Goal: Task Accomplishment & Management: Use online tool/utility

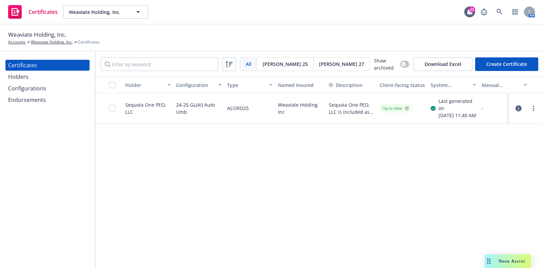
click at [48, 77] on div "Holders" at bounding box center [47, 76] width 79 height 11
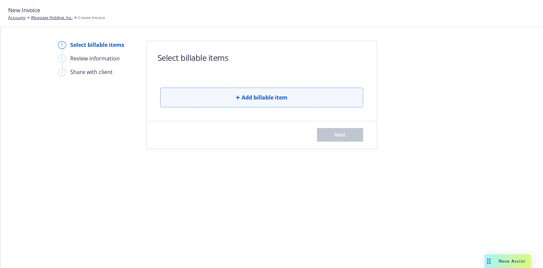
click at [312, 100] on button "Add billable item" at bounding box center [261, 98] width 203 height 20
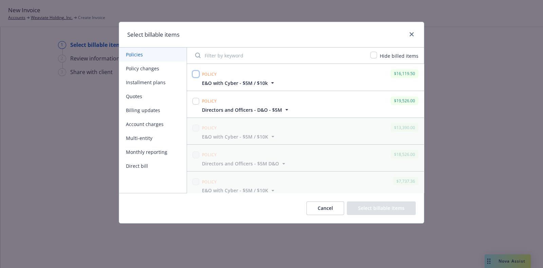
click at [194, 72] on input "checkbox" at bounding box center [195, 74] width 7 height 7
checkbox input "true"
click at [195, 100] on input "checkbox" at bounding box center [195, 101] width 7 height 7
checkbox input "true"
click at [378, 210] on button "Select billable items" at bounding box center [381, 208] width 69 height 14
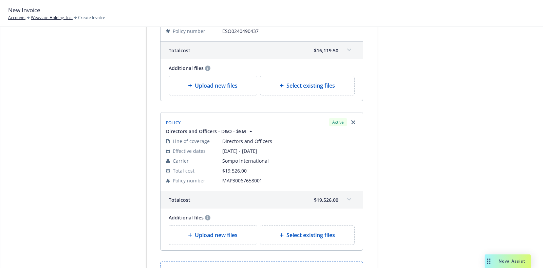
scroll to position [108, 0]
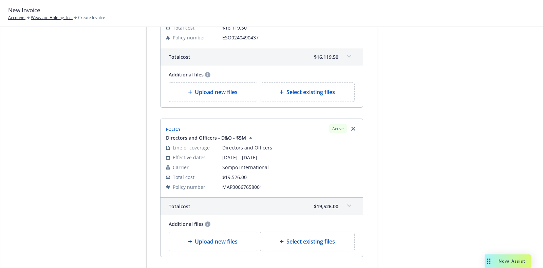
click at [286, 94] on span "Select existing files" at bounding box center [310, 92] width 49 height 8
select select "Invoice - Third Party"
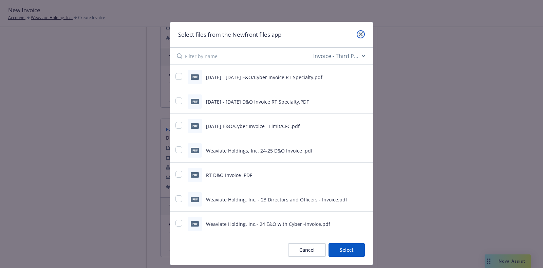
click at [359, 35] on icon "close" at bounding box center [361, 34] width 4 height 4
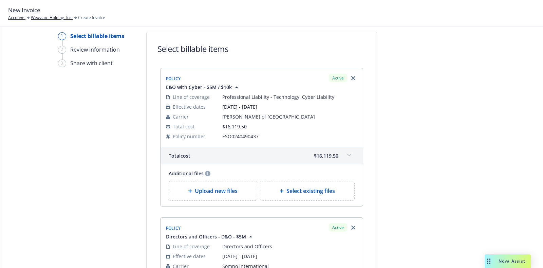
scroll to position [8, 0]
click at [333, 186] on div "Select existing files" at bounding box center [307, 191] width 94 height 19
select select "Invoice - Third Party"
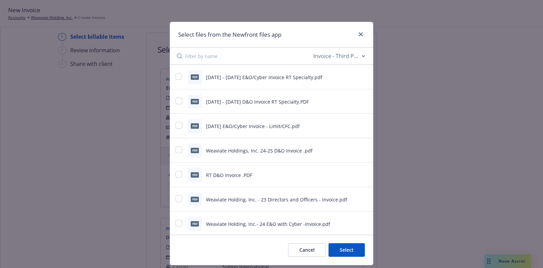
click at [290, 100] on span "2025 - 2026 D&O Invoice RT Specialty.PDF" at bounding box center [257, 101] width 103 height 6
click at [175, 78] on input "checkbox" at bounding box center [178, 76] width 7 height 7
checkbox input "true"
click at [333, 252] on button "Select 1 file" at bounding box center [340, 250] width 49 height 14
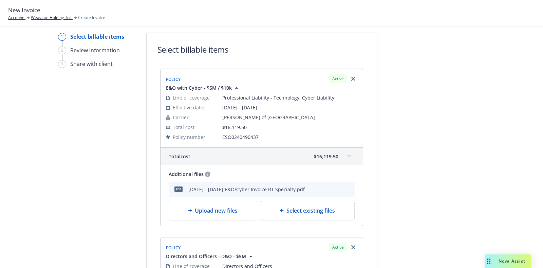
scroll to position [190, 0]
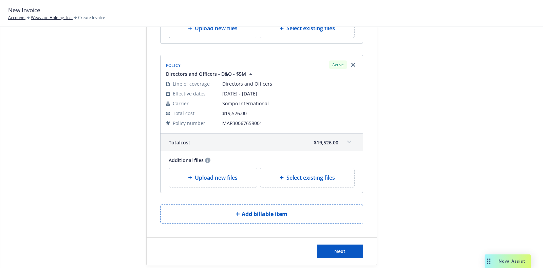
click at [310, 181] on div "Select existing files" at bounding box center [307, 177] width 94 height 19
select select "Invoice - Third Party"
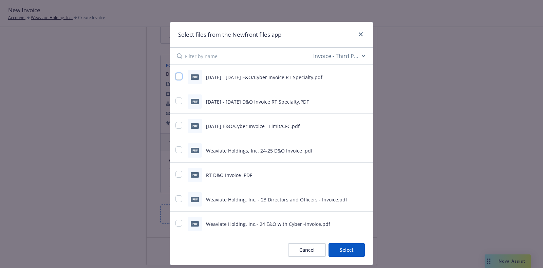
click at [175, 73] on input "checkbox" at bounding box center [178, 76] width 7 height 7
checkbox input "true"
click at [357, 38] on div at bounding box center [359, 34] width 11 height 9
drag, startPoint x: 357, startPoint y: 38, endPoint x: 356, endPoint y: 33, distance: 4.9
click at [356, 33] on div at bounding box center [359, 34] width 11 height 9
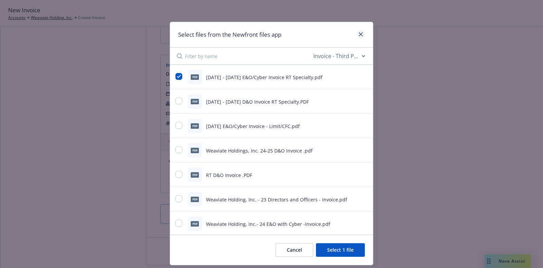
click at [359, 33] on icon "close" at bounding box center [361, 34] width 4 height 4
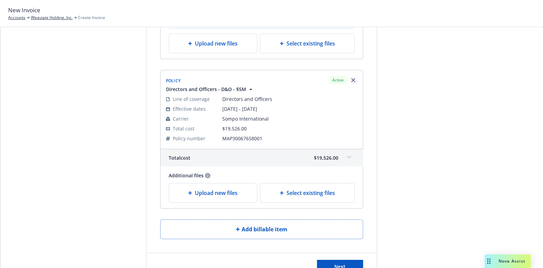
scroll to position [178, 0]
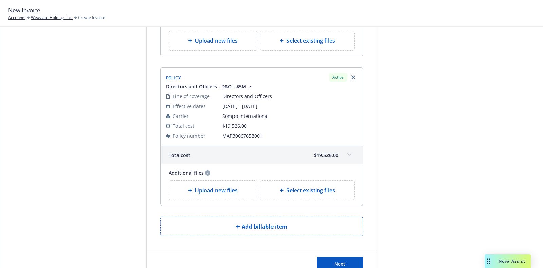
click at [310, 194] on div "Select existing files" at bounding box center [307, 190] width 94 height 19
select select "Invoice - Third Party"
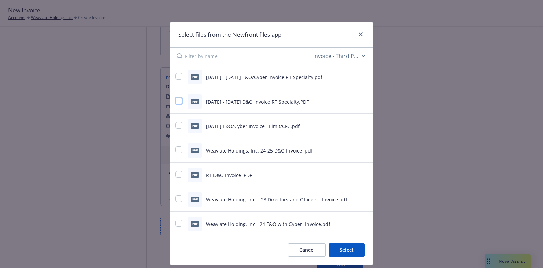
click at [175, 101] on input "checkbox" at bounding box center [178, 100] width 7 height 7
checkbox input "true"
click at [338, 253] on button "Select 1 file" at bounding box center [340, 250] width 49 height 14
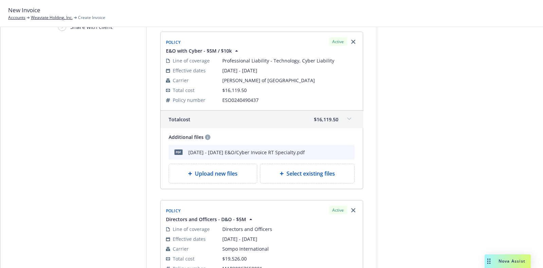
scroll to position [219, 0]
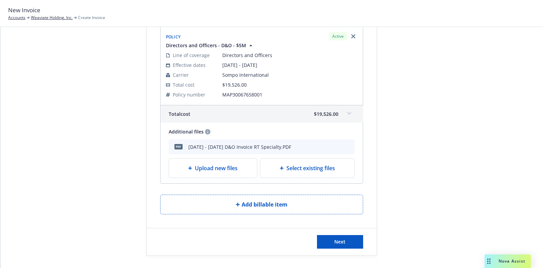
click at [356, 232] on div "Next" at bounding box center [262, 241] width 230 height 27
click at [341, 244] on button "Next" at bounding box center [340, 242] width 46 height 14
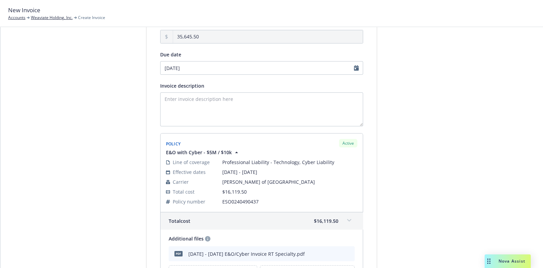
scroll to position [0, 0]
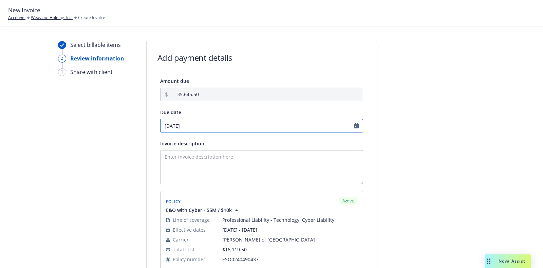
select select "October"
select select "2025"
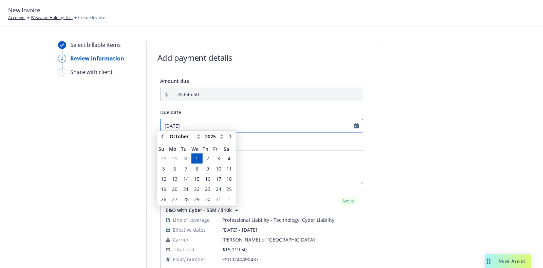
click at [353, 124] on input "10/01/2025" at bounding box center [261, 126] width 203 height 14
click at [184, 159] on span "30" at bounding box center [185, 161] width 5 height 7
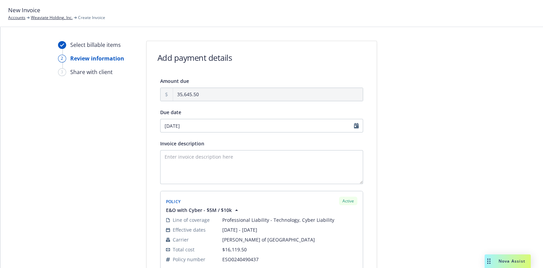
type input "09/30/2025"
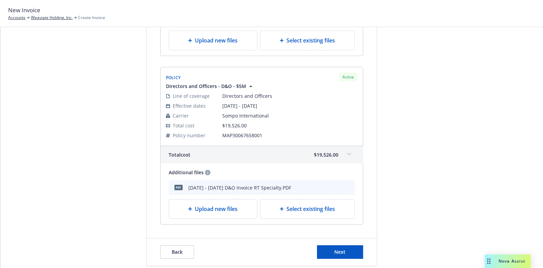
scroll to position [302, 0]
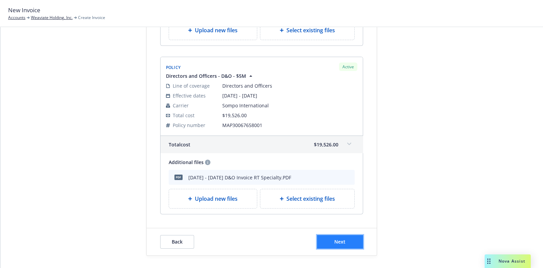
click at [322, 243] on button "Next" at bounding box center [340, 242] width 46 height 14
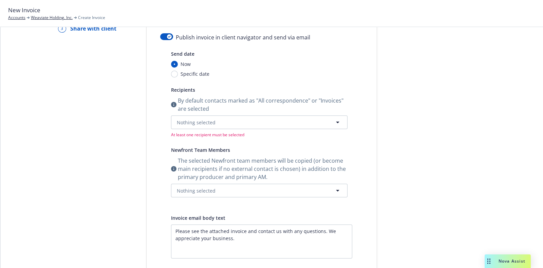
scroll to position [0, 0]
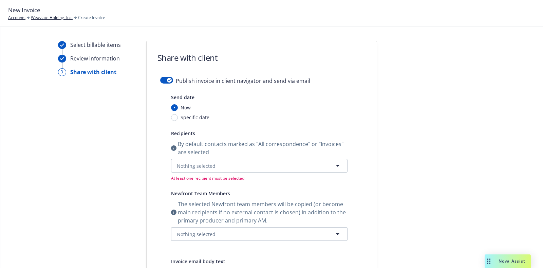
click at [165, 84] on div "Publish invoice in client navigator and send via email" at bounding box center [261, 85] width 203 height 16
click at [164, 83] on button "button" at bounding box center [166, 80] width 13 height 7
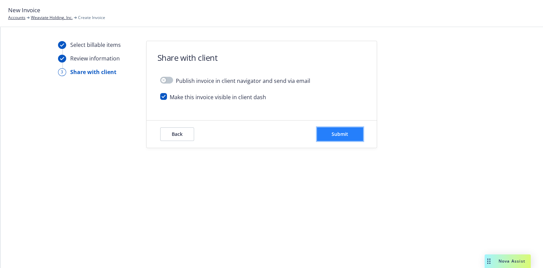
click at [327, 130] on button "Submit" at bounding box center [340, 134] width 46 height 14
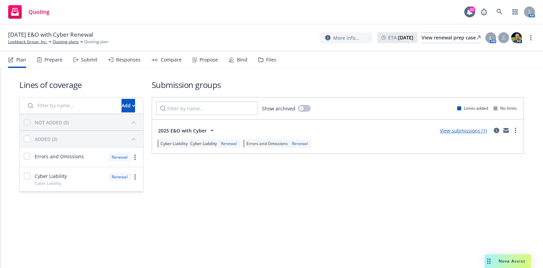
click at [94, 57] on div "Submit" at bounding box center [89, 59] width 16 height 5
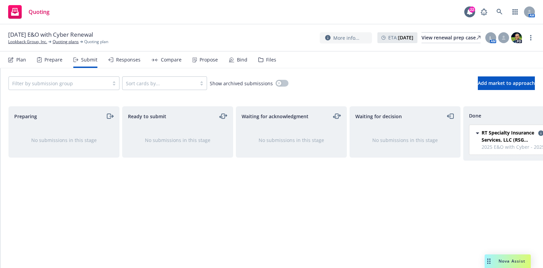
scroll to position [0, 39]
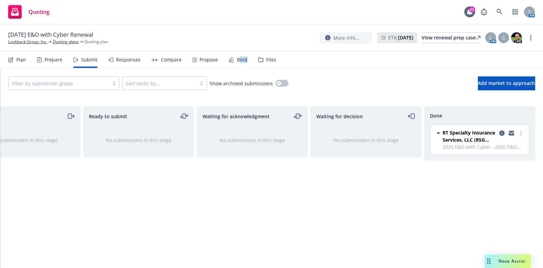
drag, startPoint x: 245, startPoint y: 58, endPoint x: 234, endPoint y: 60, distance: 11.3
click at [234, 60] on div "Plan Prepare Submit Responses Compare Propose Bind Files" at bounding box center [142, 60] width 268 height 16
click at [234, 60] on div "Bind" at bounding box center [238, 60] width 19 height 16
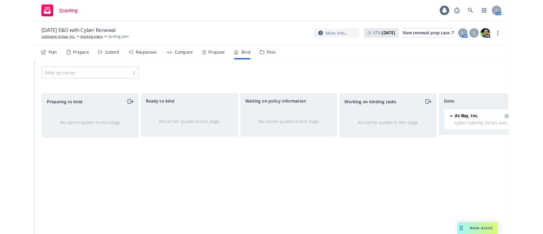
scroll to position [0, 39]
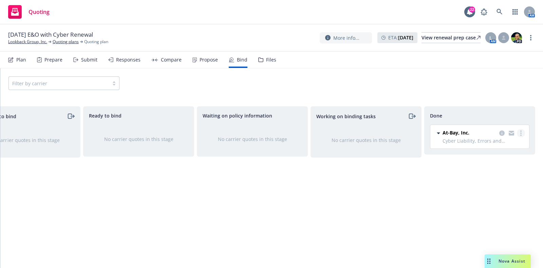
click at [521, 130] on link "more" at bounding box center [521, 133] width 8 height 8
click at [520, 129] on link "more" at bounding box center [521, 133] width 8 height 8
click at [495, 146] on span "Move back one step" at bounding box center [493, 147] width 61 height 6
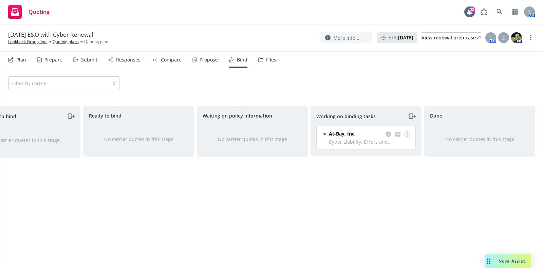
click at [407, 135] on icon "more" at bounding box center [407, 133] width 1 height 5
click at [399, 149] on span "Move back one step" at bounding box center [380, 147] width 61 height 6
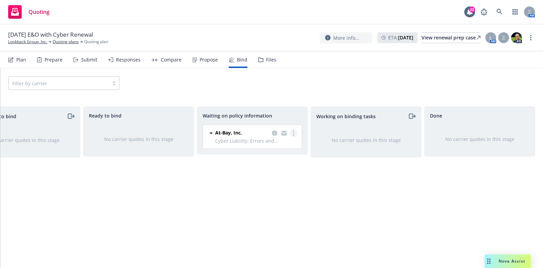
click at [295, 133] on link "more" at bounding box center [294, 133] width 8 height 8
click at [275, 147] on span "Create policies" at bounding box center [261, 147] width 50 height 6
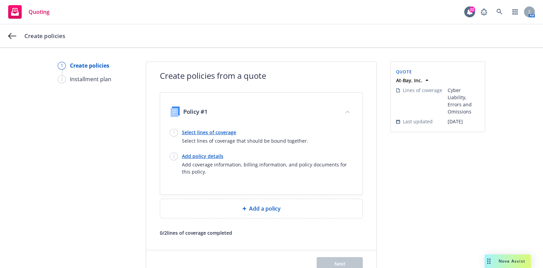
click at [221, 132] on link "Select lines of coverage" at bounding box center [245, 132] width 126 height 7
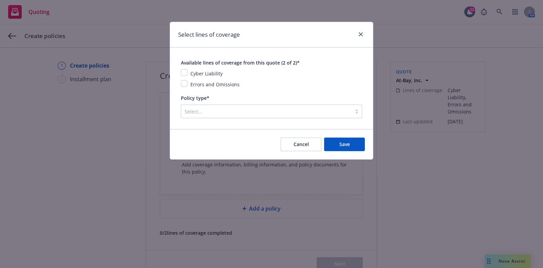
click at [210, 76] on span "Cyber Liability" at bounding box center [206, 73] width 32 height 6
click at [182, 74] on input "checkbox" at bounding box center [184, 72] width 7 height 7
checkbox input "true"
click at [185, 83] on input "checkbox" at bounding box center [184, 83] width 7 height 7
checkbox input "true"
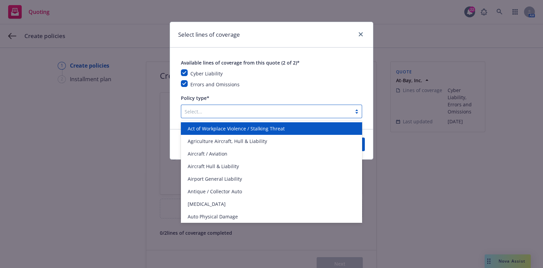
click at [204, 109] on div at bounding box center [267, 111] width 164 height 8
type input "E&O"
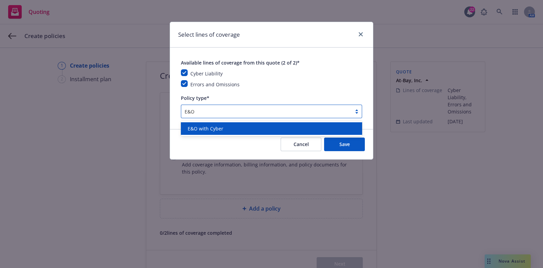
click at [226, 131] on div "E&O with Cyber" at bounding box center [271, 128] width 173 height 7
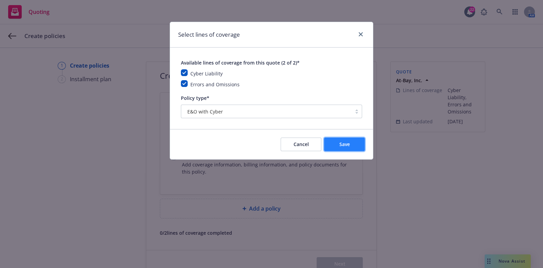
click at [336, 149] on button "Save" at bounding box center [344, 144] width 41 height 14
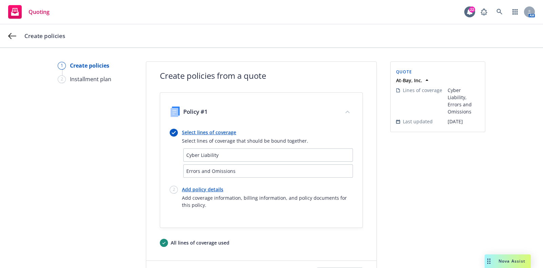
click at [205, 190] on link "Add policy details" at bounding box center [267, 189] width 171 height 7
select select "12"
select select "CA"
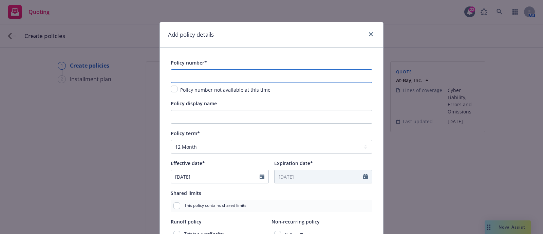
click at [249, 74] on input "text" at bounding box center [272, 76] width 202 height 14
paste input "AB-6784614-04"
type input "AB-6784614-04"
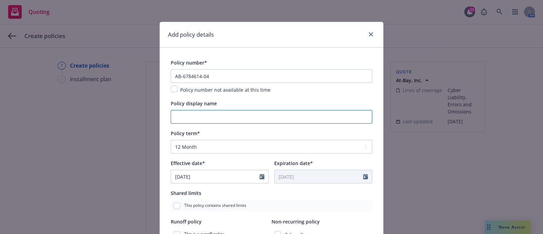
click at [276, 113] on input "Policy display name" at bounding box center [272, 117] width 202 height 14
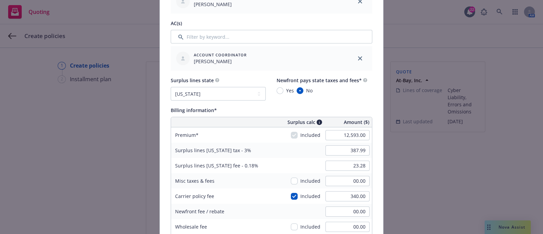
scroll to position [389, 0]
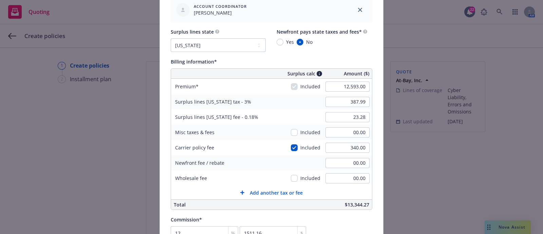
type input "$3M / $10k"
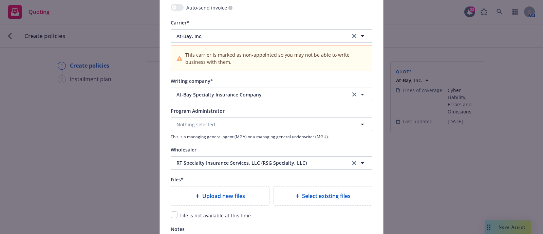
scroll to position [736, 0]
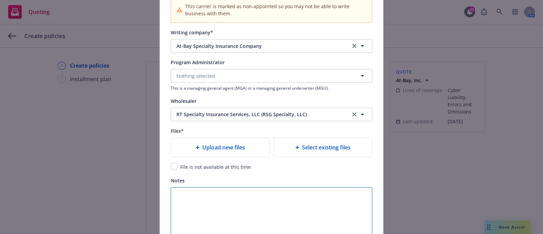
drag, startPoint x: 369, startPoint y: 225, endPoint x: 543, endPoint y: 254, distance: 176.1
click at [543, 234] on html "Quoting 22 AM Create policies 1 Create policies 2 Installment plan Create polic…" at bounding box center [271, 117] width 543 height 234
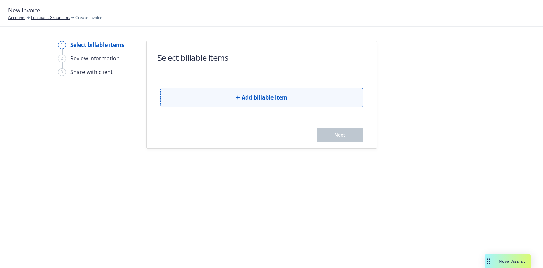
click at [269, 94] on span "Add billable item" at bounding box center [265, 97] width 46 height 8
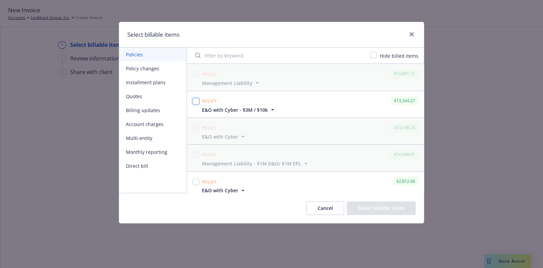
click at [197, 101] on input "checkbox" at bounding box center [195, 101] width 7 height 7
checkbox input "true"
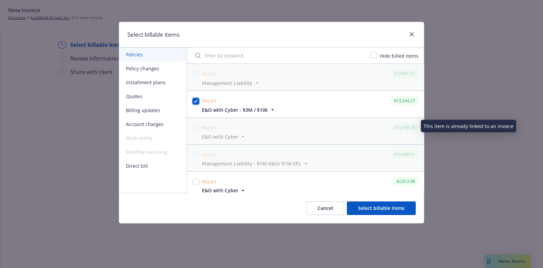
scroll to position [5, 0]
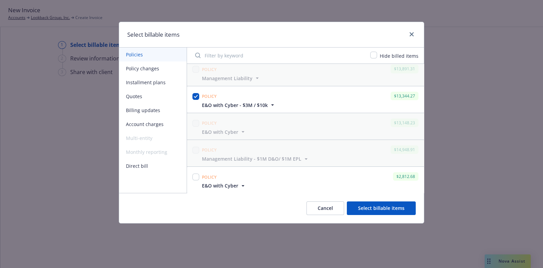
click at [243, 183] on icon "button" at bounding box center [243, 185] width 7 height 7
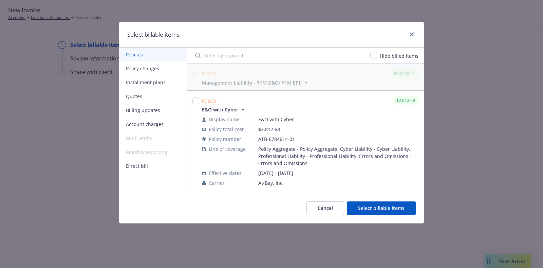
scroll to position [0, 0]
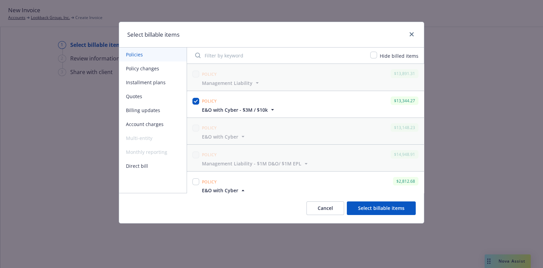
click at [361, 204] on button "Select billable items" at bounding box center [381, 208] width 69 height 14
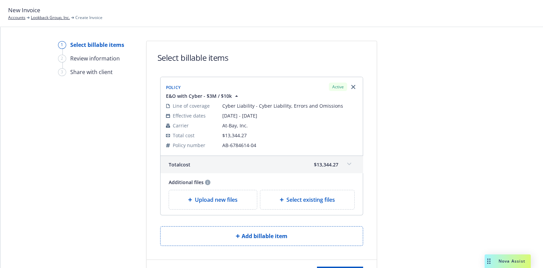
click at [266, 196] on div "Select existing files" at bounding box center [307, 200] width 83 height 8
select select "Invoice - Third Party"
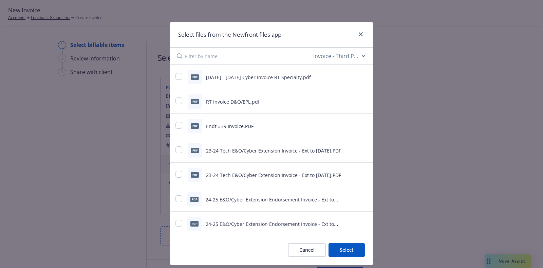
click at [180, 73] on div at bounding box center [179, 77] width 8 height 8
click at [175, 74] on input "checkbox" at bounding box center [178, 76] width 7 height 7
checkbox input "true"
click at [351, 251] on button "Select 1 file" at bounding box center [340, 250] width 49 height 14
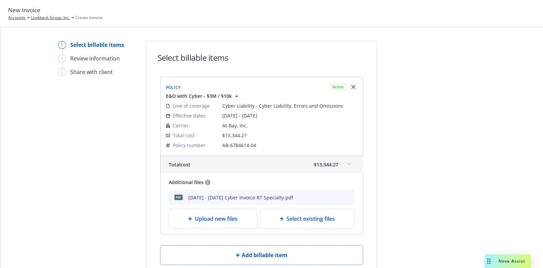
scroll to position [51, 0]
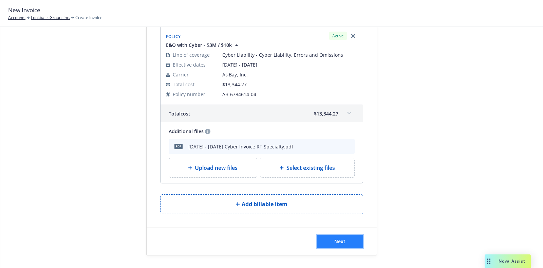
click at [321, 240] on button "Next" at bounding box center [340, 242] width 46 height 14
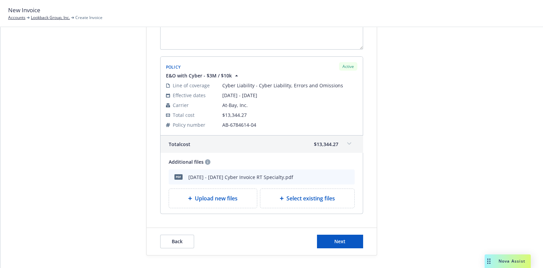
scroll to position [0, 0]
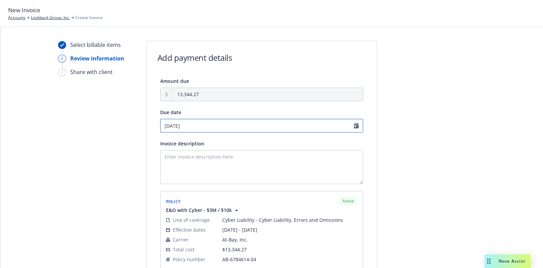
select select "October"
select select "2025"
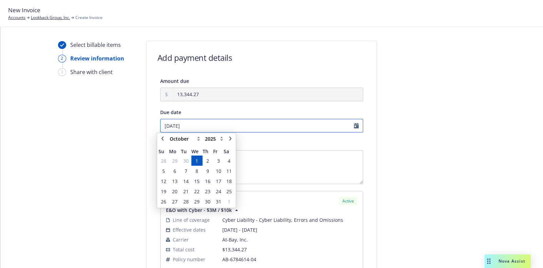
click at [356, 126] on input "10/01/2025" at bounding box center [261, 126] width 203 height 14
click at [160, 138] on link "chevronLeft" at bounding box center [163, 139] width 8 height 8
click at [163, 138] on icon "chevronLeft" at bounding box center [163, 139] width 4 height 4
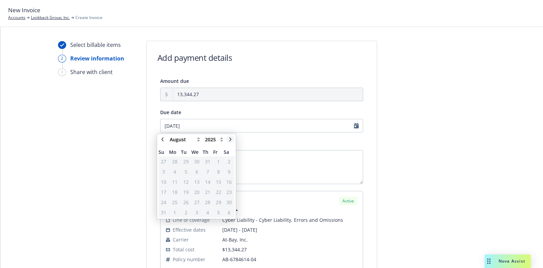
click at [228, 140] on icon "chevronRight" at bounding box center [230, 139] width 4 height 4
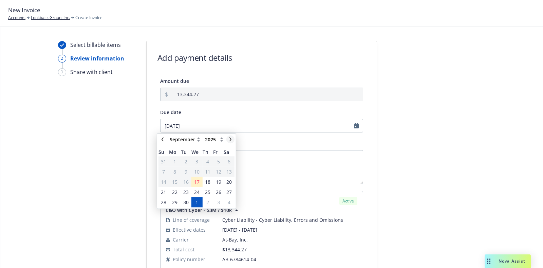
click at [228, 140] on icon "chevronRight" at bounding box center [230, 139] width 4 height 4
select select "October"
click at [185, 159] on span "30" at bounding box center [185, 161] width 5 height 7
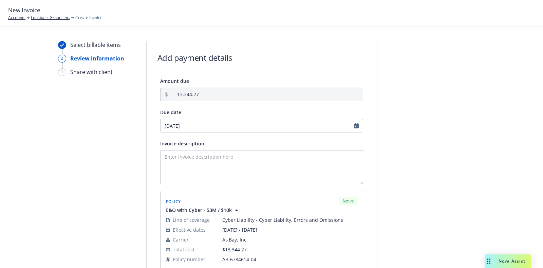
type input "09/30/2025"
select select "September"
select select "2025"
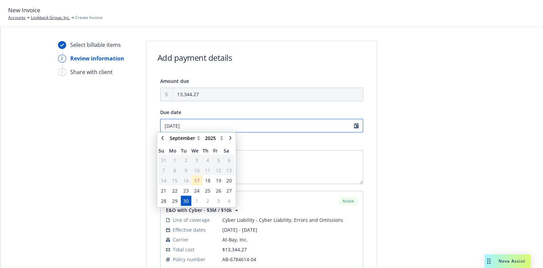
click at [353, 127] on input "09/30/2025" at bounding box center [261, 126] width 203 height 14
click at [230, 142] on link "chevronRight" at bounding box center [230, 139] width 8 height 8
select select "October"
click at [193, 164] on span "1" at bounding box center [197, 161] width 10 height 8
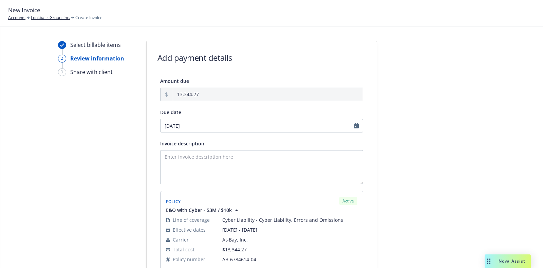
type input "10/01/2025"
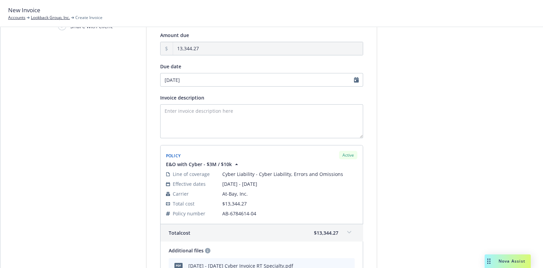
scroll to position [46, 0]
select select "October"
select select "2025"
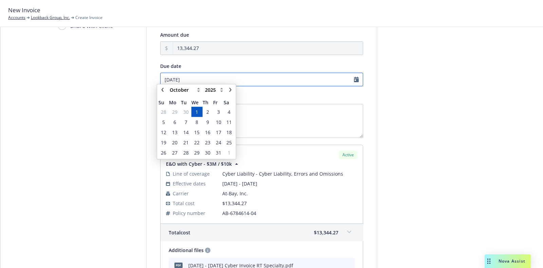
click at [351, 77] on input "10/01/2025" at bounding box center [261, 80] width 203 height 14
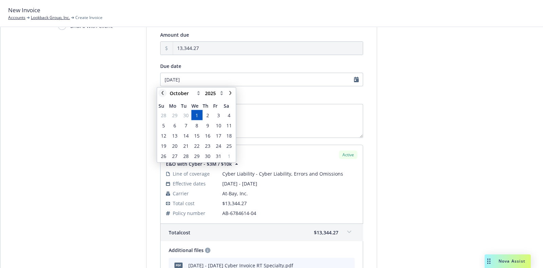
click at [161, 91] on icon "chevronLeft" at bounding box center [163, 93] width 4 height 4
select select "September"
click at [186, 153] on span "30" at bounding box center [185, 155] width 5 height 7
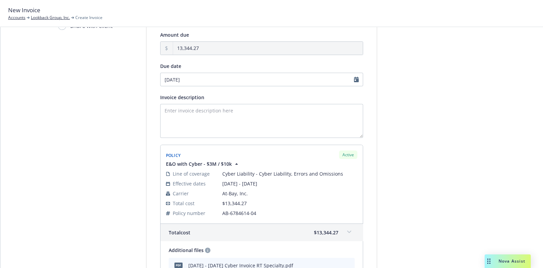
type input "09/30/2025"
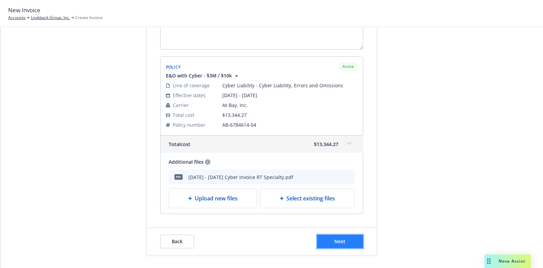
click at [318, 242] on button "Next" at bounding box center [340, 242] width 46 height 14
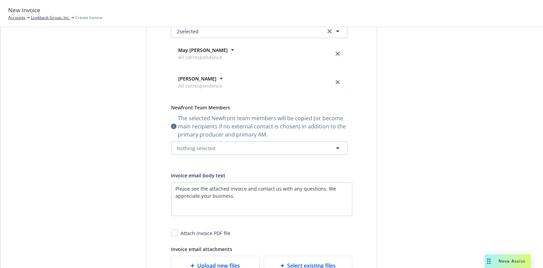
scroll to position [0, 0]
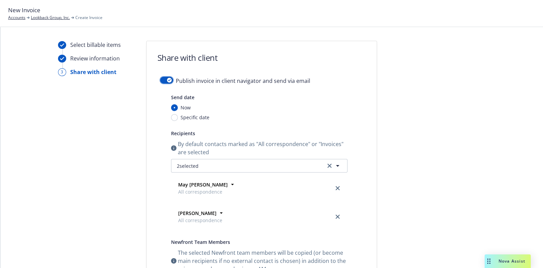
click at [162, 80] on button "button" at bounding box center [166, 80] width 13 height 7
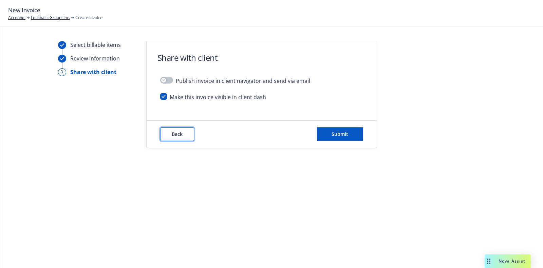
click at [174, 130] on button "Back" at bounding box center [177, 134] width 34 height 14
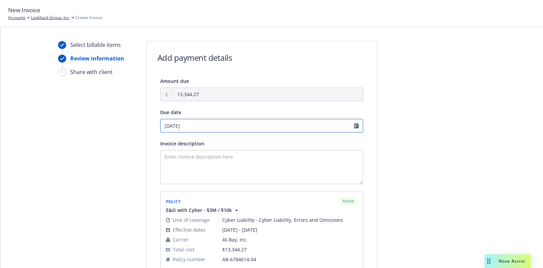
click at [353, 126] on input "10/01/2025" at bounding box center [261, 126] width 203 height 14
select select "October"
select select "2025"
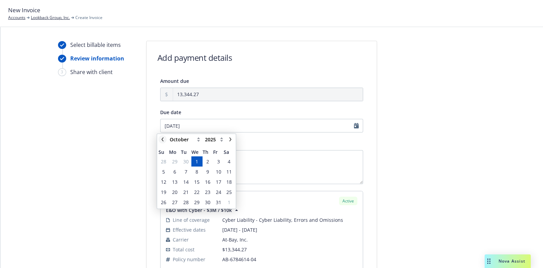
click at [160, 138] on link "chevronLeft" at bounding box center [163, 139] width 8 height 8
select select "September"
click at [193, 194] on span "24" at bounding box center [197, 192] width 10 height 8
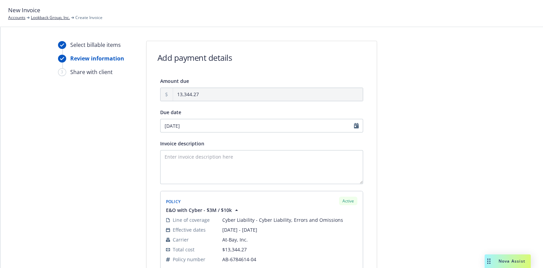
type input "09/24/2025"
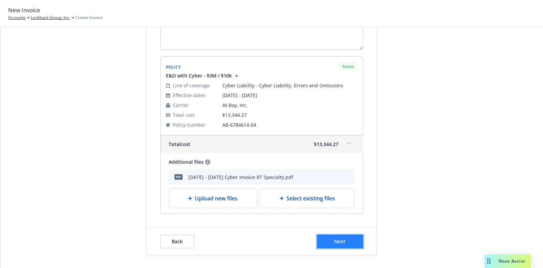
click at [334, 237] on button "Next" at bounding box center [340, 242] width 46 height 14
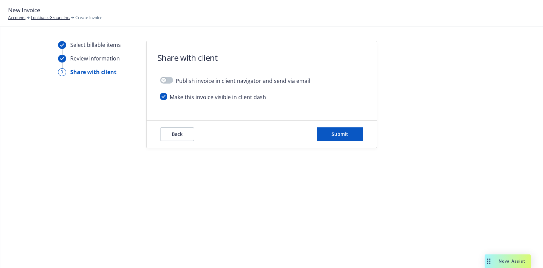
scroll to position [0, 0]
click at [185, 130] on button "Back" at bounding box center [177, 134] width 34 height 14
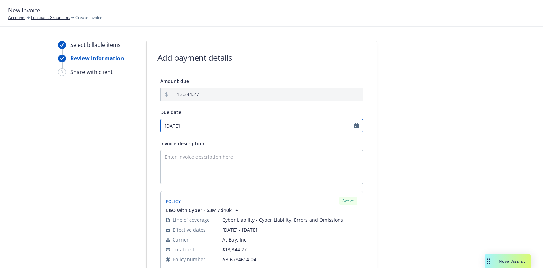
select select "October"
select select "2025"
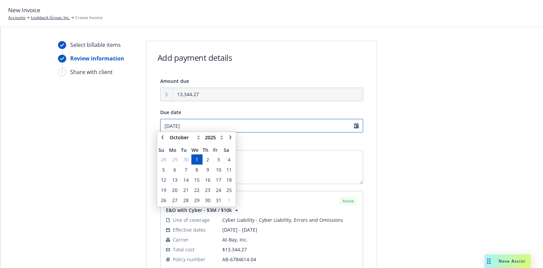
click at [358, 128] on input "10/01/2025" at bounding box center [261, 126] width 203 height 14
click at [159, 141] on link "chevronLeft" at bounding box center [163, 139] width 8 height 8
select select "September"
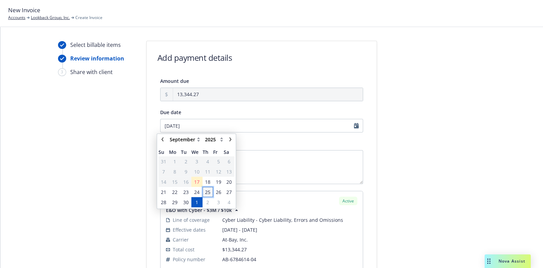
click at [205, 190] on span "25" at bounding box center [207, 191] width 5 height 7
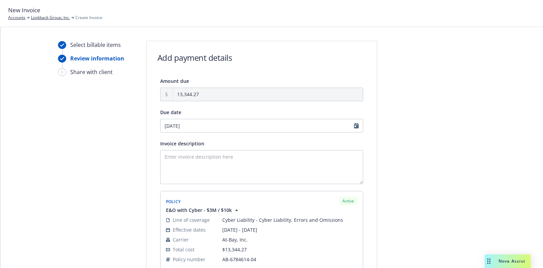
type input "09/25/2025"
click at [353, 125] on input "09/25/2025" at bounding box center [261, 126] width 203 height 14
select select "September"
select select "2025"
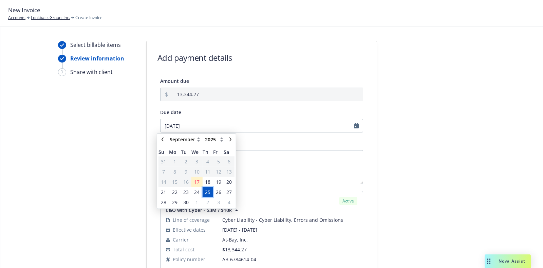
click at [209, 190] on span "25" at bounding box center [207, 191] width 5 height 7
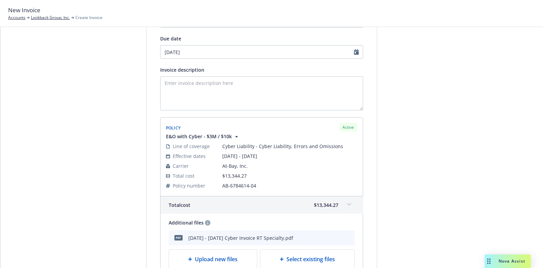
scroll to position [134, 0]
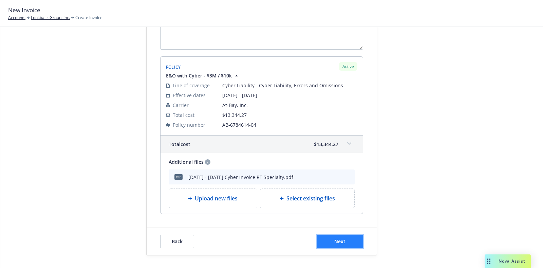
click at [336, 242] on span "Next" at bounding box center [339, 241] width 11 height 6
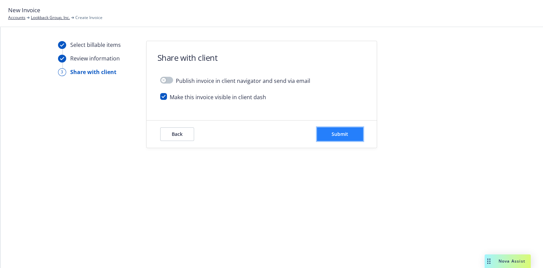
click at [323, 132] on button "Submit" at bounding box center [340, 134] width 46 height 14
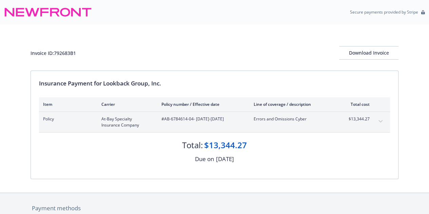
click at [378, 118] on button "expand content" at bounding box center [380, 121] width 11 height 11
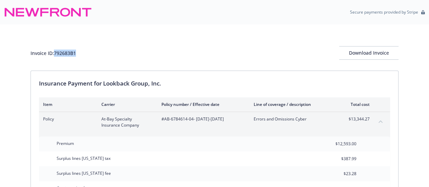
drag, startPoint x: 107, startPoint y: 53, endPoint x: 54, endPoint y: 50, distance: 52.7
click at [54, 50] on div "Invoice ID: 792683B1 Download Invoice" at bounding box center [215, 53] width 368 height 14
click at [100, 47] on div "Invoice ID: 792683B1 Download Invoice" at bounding box center [215, 53] width 368 height 14
drag, startPoint x: 84, startPoint y: 53, endPoint x: 56, endPoint y: 57, distance: 28.1
click at [56, 57] on div "Invoice ID: 792683B1 Download Invoice" at bounding box center [215, 53] width 368 height 14
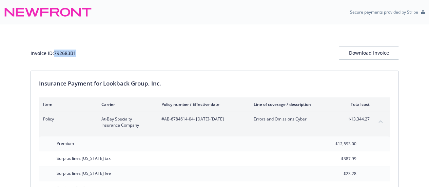
copy div "792683B1"
click at [344, 47] on button "Download Invoice" at bounding box center [368, 53] width 59 height 14
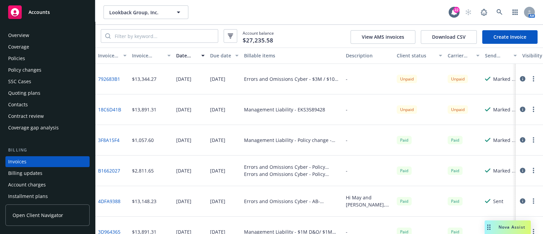
click at [30, 55] on div "Policies" at bounding box center [47, 58] width 79 height 11
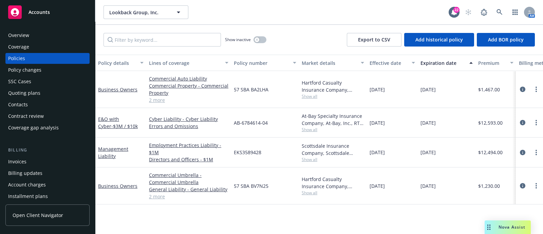
click at [311, 128] on span "Show all" at bounding box center [333, 130] width 62 height 6
drag, startPoint x: 287, startPoint y: 115, endPoint x: 295, endPoint y: 113, distance: 8.6
click at [295, 113] on div "AB-6784614-04" at bounding box center [265, 123] width 68 height 30
drag, startPoint x: 278, startPoint y: 119, endPoint x: 230, endPoint y: 126, distance: 48.3
click at [230, 126] on div "E&O with Cyber - $3M / $10k Cyber Liability - Cyber Liability Errors and Omissi…" at bounding box center [422, 123] width 655 height 30
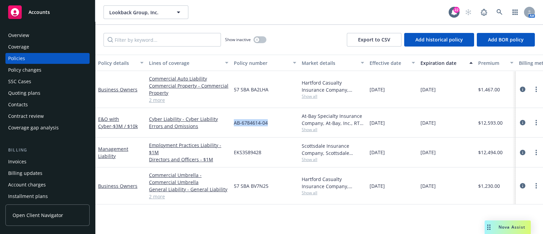
copy div "AB-6784614-04"
drag, startPoint x: 273, startPoint y: 185, endPoint x: 232, endPoint y: 190, distance: 41.8
click at [232, 190] on div "57 SBA BV7N25" at bounding box center [265, 185] width 68 height 37
copy span "57 SBA BV7N25"
click at [516, 187] on div at bounding box center [529, 185] width 27 height 37
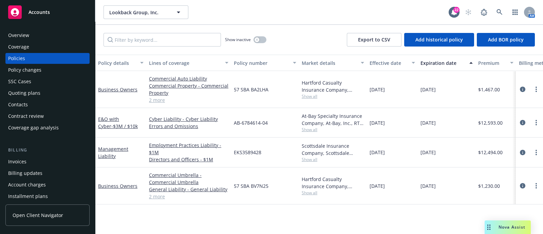
drag, startPoint x: 501, startPoint y: 186, endPoint x: 462, endPoint y: 191, distance: 38.7
click at [462, 191] on div "Business Owners Commercial Umbrella - Commercial Umbrella General Liability - G…" at bounding box center [422, 185] width 655 height 37
copy div "$1,230.00"
click at [22, 30] on div "Overview" at bounding box center [18, 35] width 21 height 11
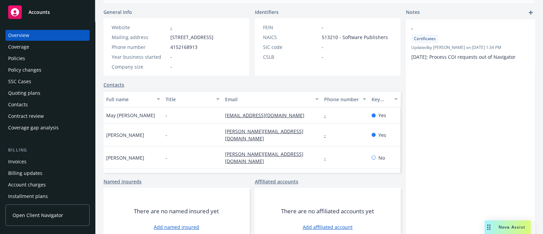
click at [31, 53] on div "Policies" at bounding box center [47, 58] width 79 height 11
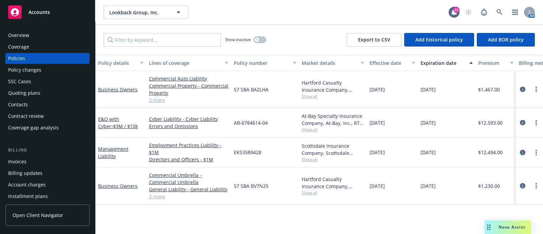
click at [522, 150] on icon "circleInformation" at bounding box center [522, 152] width 5 height 5
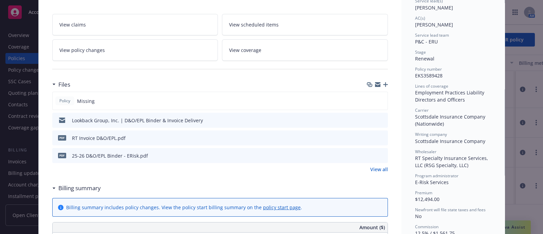
scroll to position [111, 0]
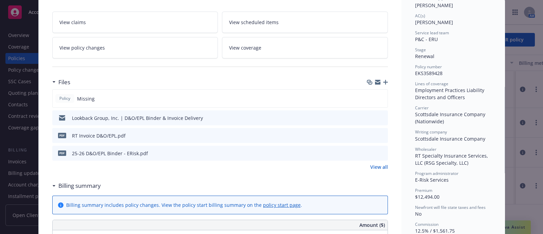
click at [378, 115] on icon "preview file" at bounding box center [381, 117] width 6 height 5
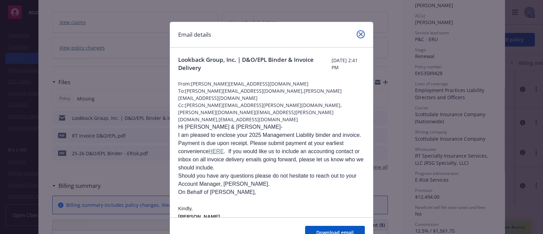
click at [358, 37] on link "close" at bounding box center [361, 34] width 8 height 8
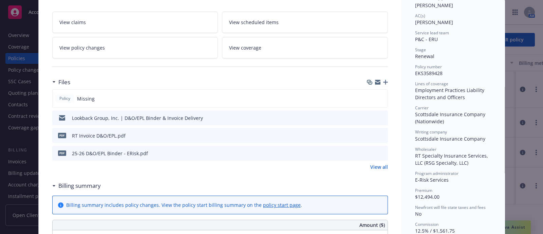
scroll to position [0, 0]
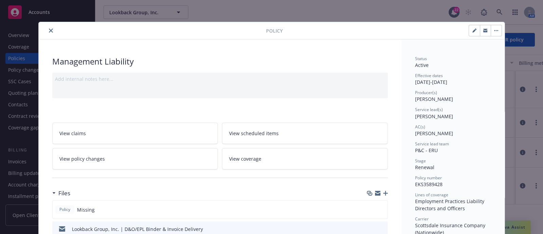
click at [47, 31] on button "close" at bounding box center [51, 30] width 8 height 8
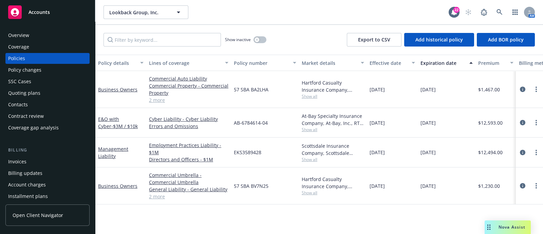
click at [31, 41] on div "Coverage" at bounding box center [47, 46] width 79 height 11
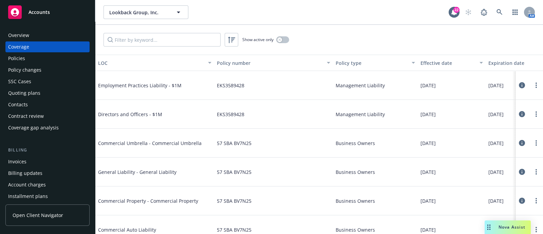
click at [32, 34] on div "Overview" at bounding box center [47, 35] width 79 height 11
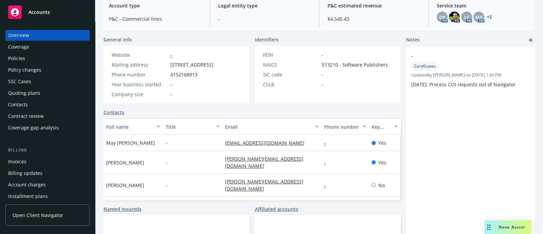
scroll to position [32, 0]
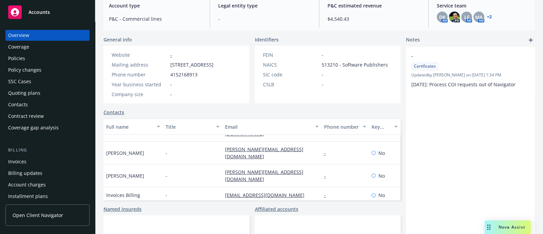
click at [66, 62] on div "Policies" at bounding box center [47, 58] width 79 height 11
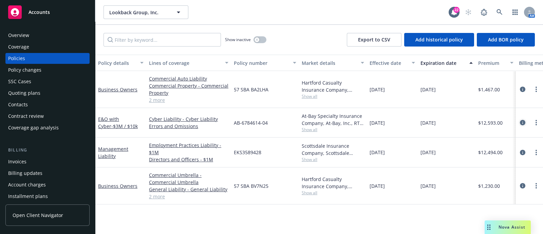
click at [524, 121] on icon "circleInformation" at bounding box center [522, 122] width 5 height 5
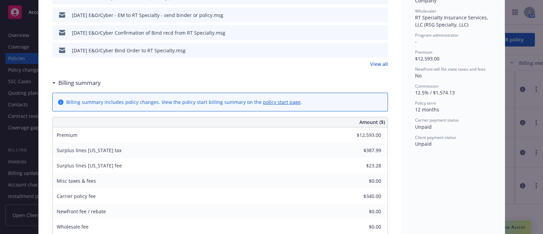
scroll to position [316, 0]
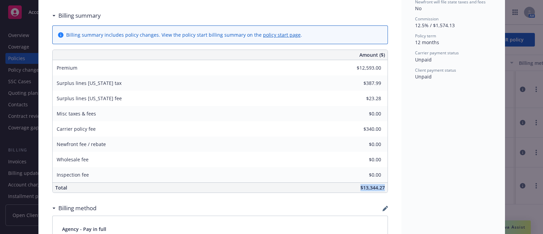
drag, startPoint x: 384, startPoint y: 185, endPoint x: 353, endPoint y: 189, distance: 30.8
click at [353, 189] on div "$13,344.27" at bounding box center [270, 188] width 233 height 10
copy span "$13,344.27"
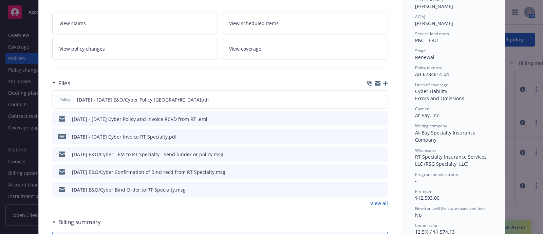
scroll to position [0, 0]
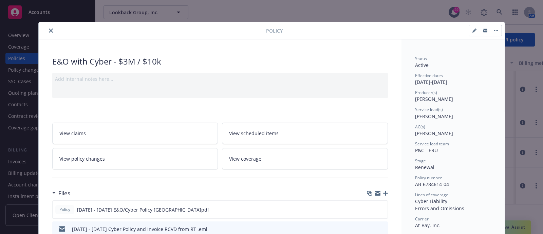
click at [47, 27] on button "close" at bounding box center [51, 30] width 8 height 8
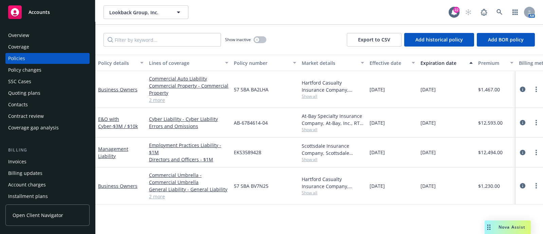
click at [40, 157] on div "Invoices" at bounding box center [47, 161] width 79 height 11
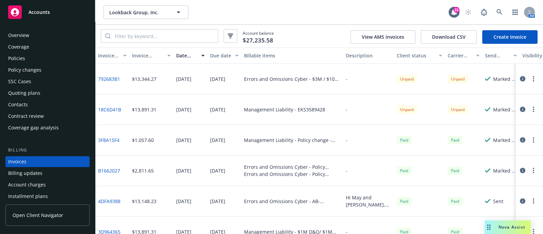
click at [30, 55] on div "Policies" at bounding box center [47, 58] width 79 height 11
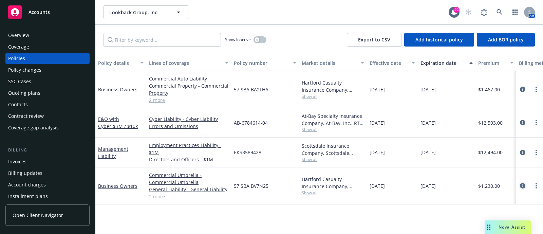
click at [521, 187] on icon "circleInformation" at bounding box center [522, 185] width 5 height 5
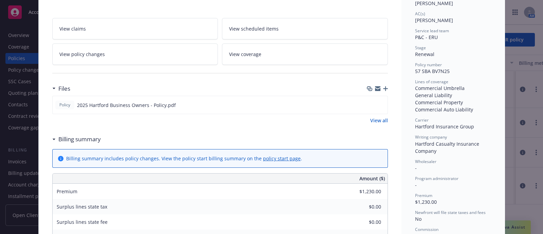
scroll to position [73, 0]
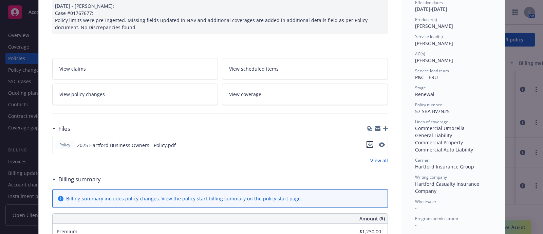
click at [368, 143] on icon "download file" at bounding box center [370, 144] width 4 height 4
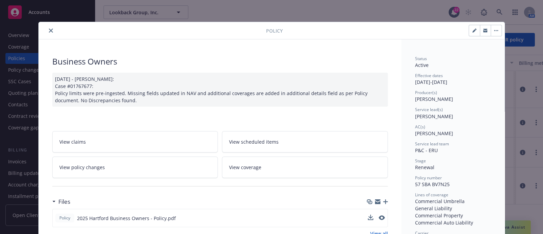
click at [51, 32] on button "close" at bounding box center [51, 30] width 8 height 8
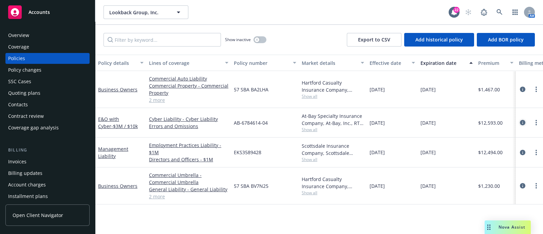
click at [525, 121] on link "circleInformation" at bounding box center [523, 122] width 8 height 8
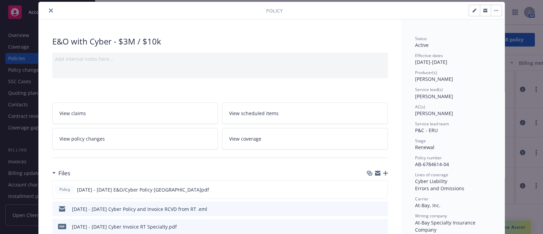
scroll to position [62, 0]
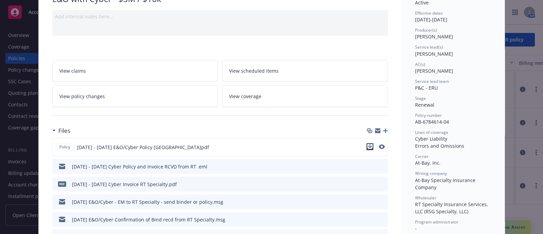
click at [368, 146] on icon "download file" at bounding box center [369, 146] width 5 height 5
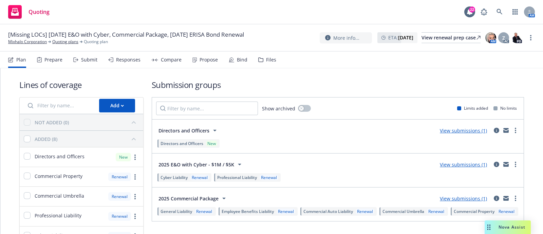
click at [246, 52] on div "Plan Prepare Submit Responses Compare Propose Bind Files" at bounding box center [142, 60] width 268 height 16
click at [243, 57] on div "Bind" at bounding box center [242, 59] width 11 height 5
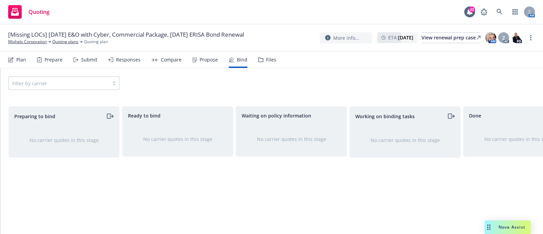
click at [266, 62] on div "Files" at bounding box center [271, 59] width 10 height 5
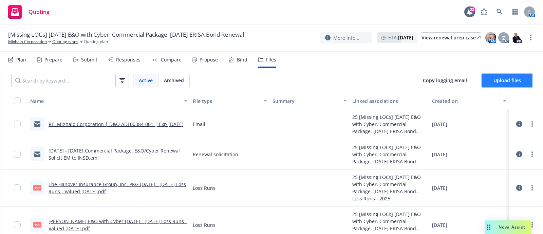
click at [506, 78] on span "Upload files" at bounding box center [507, 80] width 27 height 6
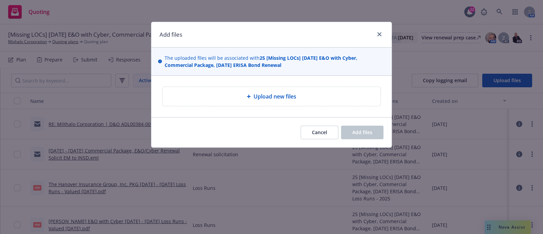
click at [309, 99] on div "Upload new files" at bounding box center [271, 96] width 207 height 8
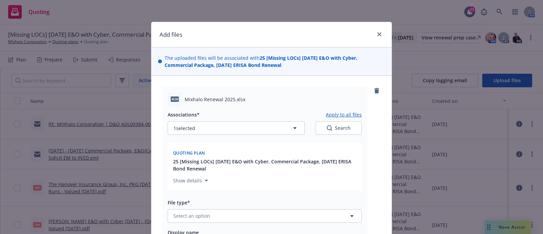
scroll to position [56, 0]
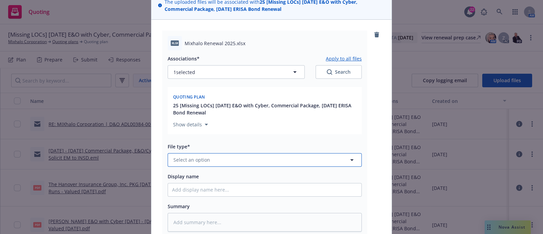
click at [215, 158] on button "Select an option" at bounding box center [265, 160] width 194 height 14
type input "cap"
click at [211, 171] on div "Cap Table" at bounding box center [264, 179] width 193 height 18
click at [192, 185] on input "Display name" at bounding box center [264, 189] width 193 height 13
type textarea "x"
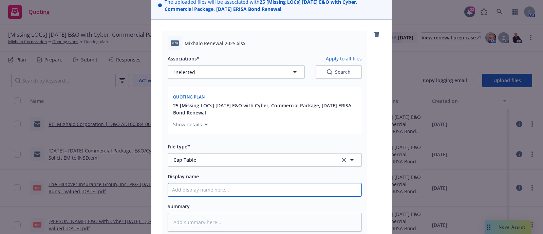
type input "2"
type textarea "x"
type input "20"
type textarea "x"
type input "202"
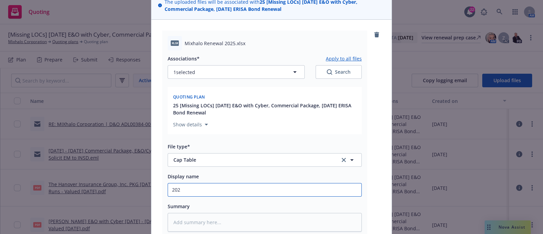
type textarea "x"
type input "2025"
type textarea "x"
type input "2025"
type textarea "x"
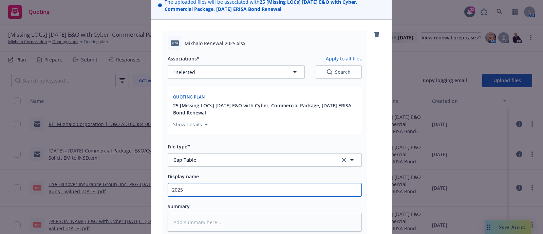
type input "2025 M"
type textarea "x"
type input "2025 Mi"
type textarea "x"
type input "2025 Mix"
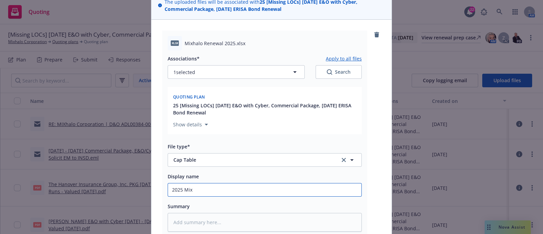
type textarea "x"
type input "2025 Mixh"
type textarea "x"
type input "2025 Mixha"
type textarea "x"
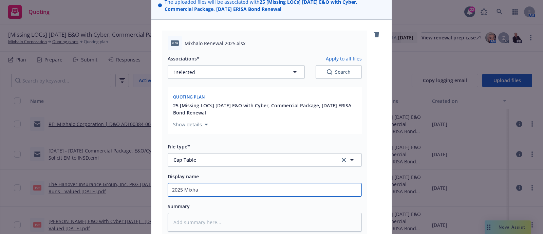
type input "2025 Mixhal"
type textarea "x"
type input "2025 Mixhalo"
type textarea "x"
type input "2025 Mixhalo C"
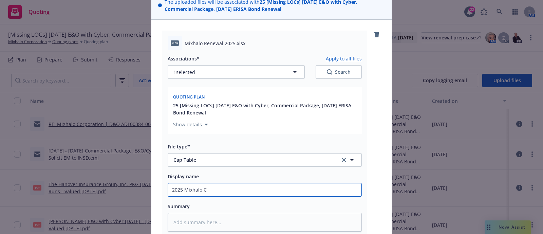
type textarea "x"
type input "2025 Mixhalo Cap"
type textarea "x"
type input "2025 Mixhalo Cap"
type textarea "x"
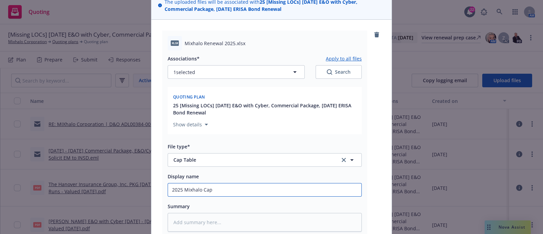
type input "2025 Mixhalo Cap T"
type textarea "x"
type input "2025 Mixhalo Cap Ta"
type textarea "x"
type input "2025 Mixhalo Cap Tabl"
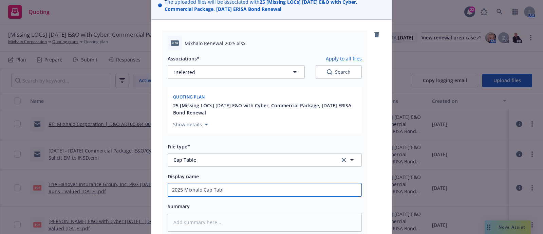
type textarea "x"
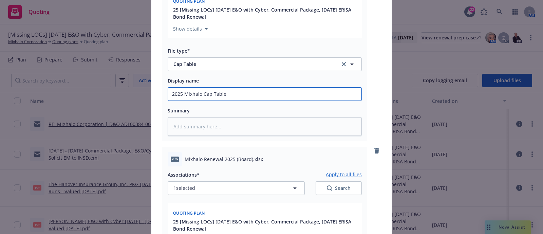
scroll to position [156, 0]
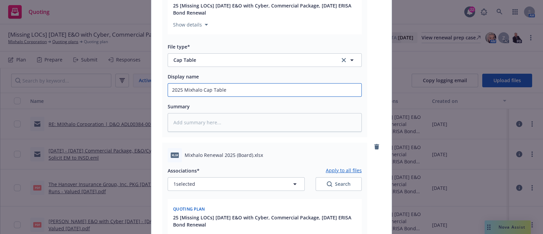
type input "2025 Mixhalo Cap Table"
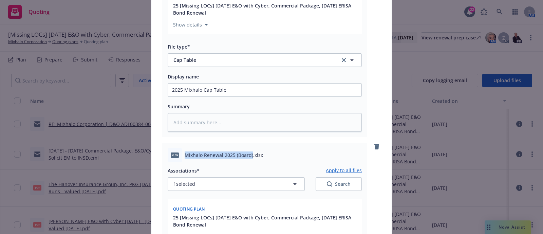
drag, startPoint x: 183, startPoint y: 154, endPoint x: 248, endPoint y: 159, distance: 65.7
click at [248, 159] on div "xlsx Mixhalo Renewal 2025 (Board).xlsx" at bounding box center [265, 155] width 194 height 14
copy span "Mixhalo Renewal 2025 (Board)"
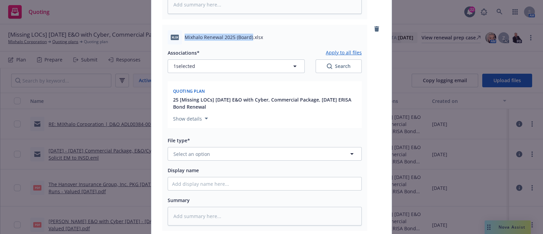
scroll to position [274, 0]
click at [238, 156] on button "Select an option" at bounding box center [265, 154] width 194 height 14
type input "othee"
type textarea "x"
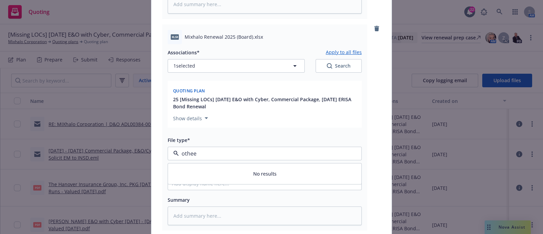
type input "othe"
click at [232, 171] on div "Other" at bounding box center [264, 172] width 185 height 10
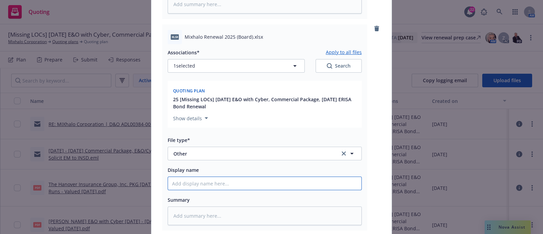
click at [234, 181] on input "Display name" at bounding box center [264, 183] width 193 height 13
type textarea "x"
type input "2"
type textarea "x"
type input "20"
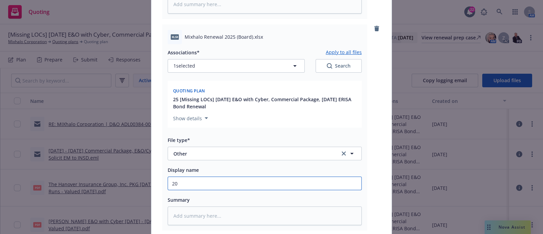
type textarea "x"
type input "202"
type textarea "x"
type input "2025"
type textarea "x"
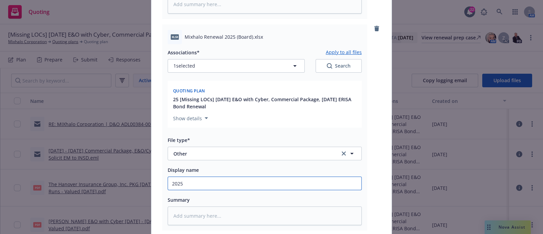
type input "2025"
type textarea "x"
type input "2025 M"
type textarea "x"
type input "2025 Mi"
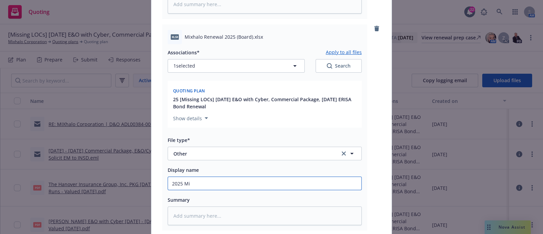
type textarea "x"
type input "2025 Mix"
type textarea "x"
type input "2025 Mixh"
type textarea "x"
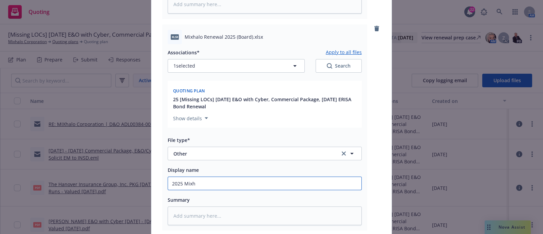
type input "2025 Mixha"
type textarea "x"
type input "2025 Mixhal"
type textarea "x"
type input "2025 Mixhalo"
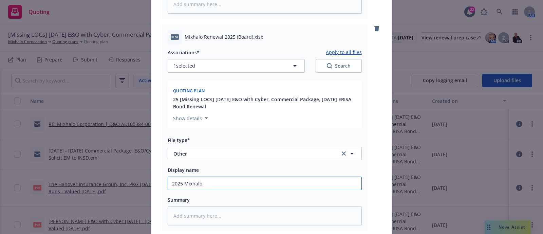
type textarea "x"
type input "2025 Mixhalo"
type textarea "x"
type input "2025 Mixhalo B"
type textarea "x"
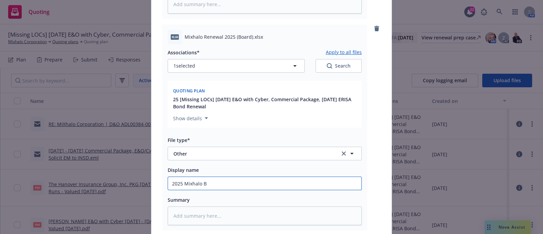
type input "2025 Mixhalo Bo"
type textarea "x"
type input "2025 Mixhalo Boa"
type textarea "x"
type input "2025 Mixhalo Boar"
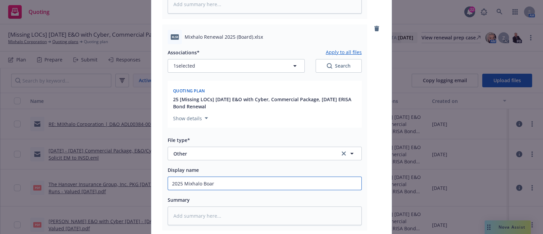
type textarea "x"
type input "2025 Mixhalo Board"
type textarea "x"
type input "2025 Mixhalo Board R"
type textarea "x"
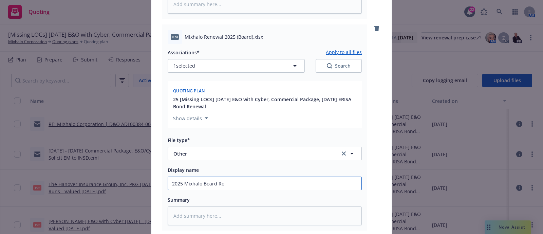
type input "2025 Mixhalo Board Ros"
type textarea "x"
type input "2025 Mixhalo Board Rost"
type textarea "x"
type input "2025 Mixhalo Board Roster"
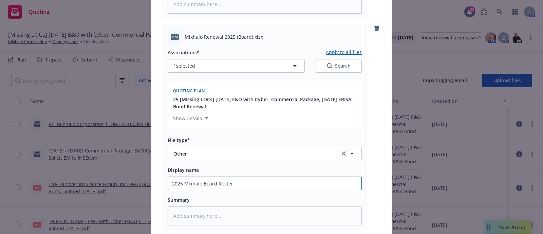
type textarea "x"
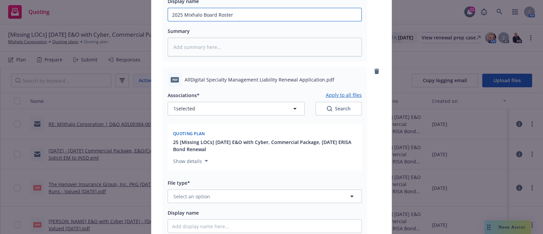
scroll to position [443, 0]
type input "2025 Mixhalo Board Roster"
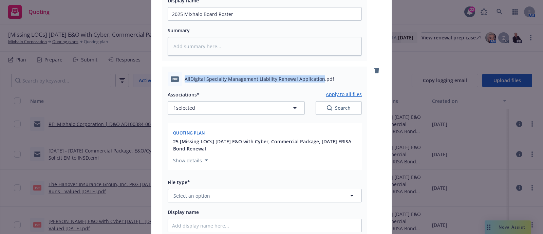
drag, startPoint x: 182, startPoint y: 80, endPoint x: 316, endPoint y: 81, distance: 134.1
click at [316, 81] on span "AllDigital Specialty Management Liability Renewal Application.pdf" at bounding box center [260, 78] width 150 height 7
copy span "AllDigital Specialty Management Liability Renewal Application"
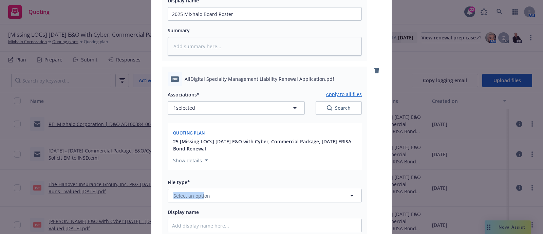
drag, startPoint x: 199, startPoint y: 186, endPoint x: 200, endPoint y: 191, distance: 4.8
click at [200, 191] on div "File type* Select an option" at bounding box center [265, 190] width 194 height 24
click at [200, 192] on span "Select an option" at bounding box center [191, 195] width 37 height 7
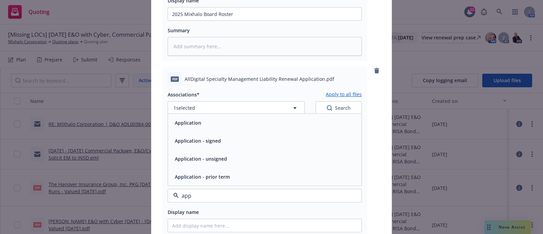
type input "appl"
click at [202, 142] on span "Application - signed" at bounding box center [198, 140] width 46 height 7
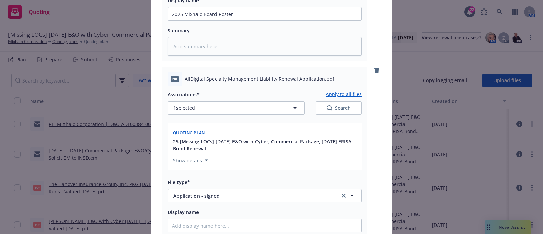
scroll to position [476, 0]
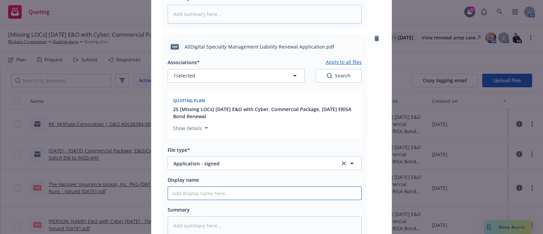
click at [200, 188] on input "Display name" at bounding box center [264, 193] width 193 height 13
paste input "AllDigital Specialty Management Liability Renewal Application"
type textarea "x"
type input "AllDigital Specialty Management Liability Renewal Application"
type textarea "x"
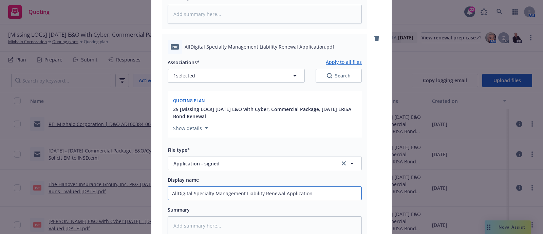
type input "AllDigital Specialty Management Liability Renewal Application"
type textarea "x"
type input "AllDigital Specialty Management Liability Renewal Application -"
type textarea "x"
type input "AllDigital Specialty Management Liability Renewal Application -"
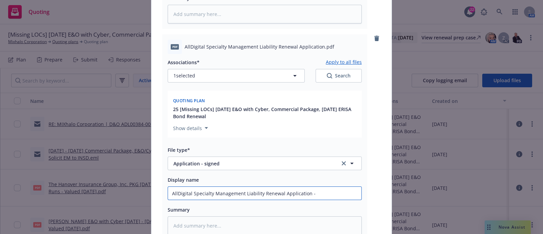
type textarea "x"
type input "AllDigital Specialty Management Liability Renewal Application - S"
type textarea "x"
type input "AllDigital Specialty Management Liability Renewal Application - Si"
type textarea "x"
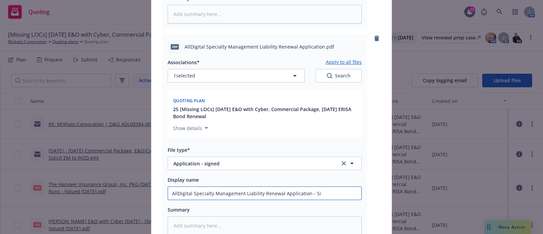
type input "AllDigital Specialty Management Liability Renewal Application - Sig"
type textarea "x"
type input "AllDigital Specialty Management Liability Renewal Application - Sign"
type textarea "x"
type input "AllDigital Specialty Management Liability Renewal Application - Signe"
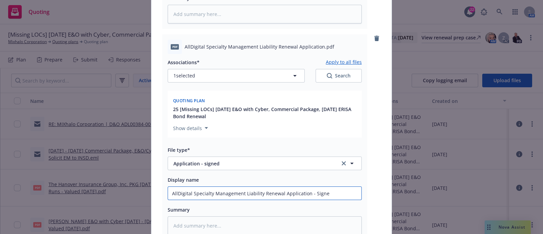
type textarea "x"
type input "AllDigital Specialty Management Liability Renewal Application - Signed"
click at [170, 189] on input "AllDigital Specialty Management Liability Renewal Application - Signed" at bounding box center [264, 193] width 193 height 13
type textarea "x"
type input "2AllDigital Specialty Management Liability Renewal Application - Signed"
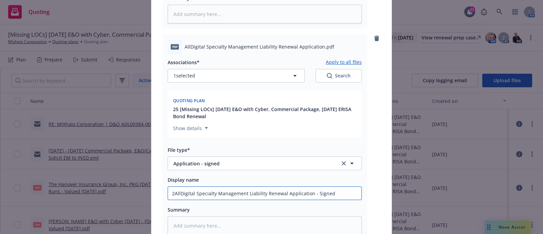
type textarea "x"
type input "20AllDigital Specialty Management Liability Renewal Application - Signed"
type textarea "x"
type input "202AllDigital Specialty Management Liability Renewal Application - Signed"
type textarea "x"
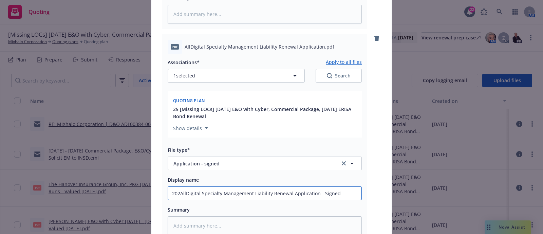
type input "2025AllDigital Specialty Management Liability Renewal Application - Signed"
type textarea "x"
type input "2025 AllDigital Specialty Management Liability Renewal Application - Signed"
type textarea "x"
type input "2025 -AllDigital Specialty Management Liability Renewal Application - Signed"
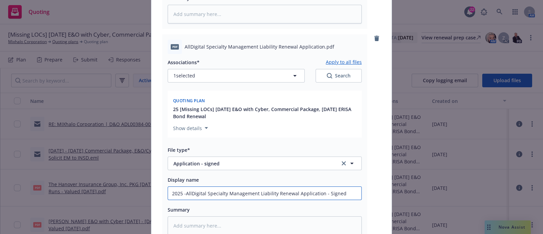
type textarea "x"
type input "2025 - AllDigital Specialty Management Liability Renewal Application - Signed"
type textarea "x"
type input "2025 - 20AllDigital Specialty Management Liability Renewal Application - Signed"
type textarea "x"
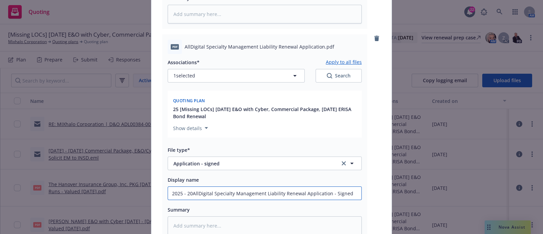
type input "2025 - 202AllDigital Specialty Management Liability Renewal Application - Signed"
type textarea "x"
type input "2025 - 2026AllDigital Specialty Management Liability Renewal Application - Sign…"
type textarea "x"
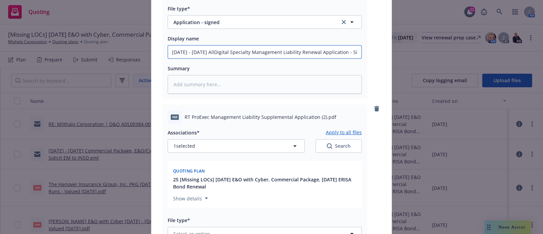
scroll to position [659, 0]
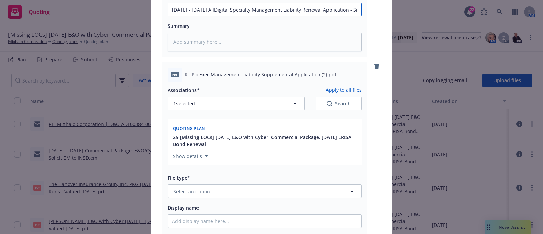
type input "2025 - 2026 AllDigital Specialty Management Liability Renewal Application - Sig…"
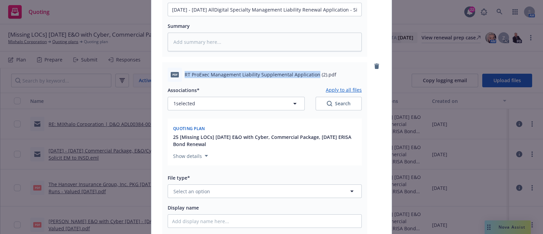
drag, startPoint x: 182, startPoint y: 72, endPoint x: 311, endPoint y: 74, distance: 129.7
click at [311, 74] on span "RT ProExec Management Liability Supplemental Application (2).pdf" at bounding box center [261, 74] width 152 height 7
copy span "RT ProExec Management Liability Supplemental Application"
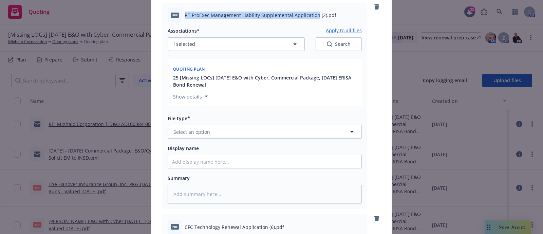
scroll to position [719, 0]
click at [278, 127] on button "Select an option" at bounding box center [265, 131] width 194 height 14
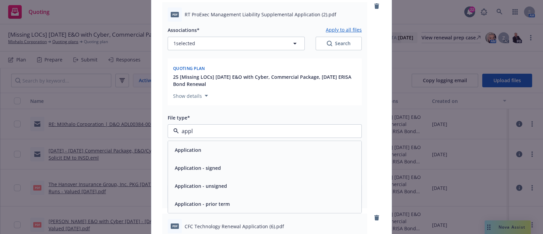
type input "appli"
click at [249, 167] on div "Application - signed" at bounding box center [264, 168] width 185 height 10
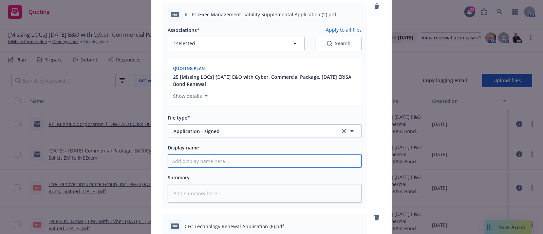
click at [225, 160] on input "Display name" at bounding box center [264, 160] width 193 height 13
paste input "RT ProExec Management Liability Supplemental Application"
type textarea "x"
type input "RT ProExec Management Liability Supplemental Application"
type textarea "x"
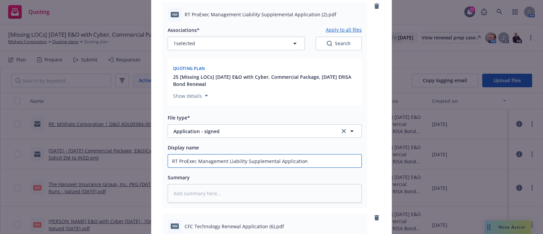
type input "RT ProExec Management Liability Supplemental Application"
type textarea "x"
type input "RT ProExec Management Liability Supplemental Application -"
type textarea "x"
type input "RT ProExec Management Liability Supplemental Application - S"
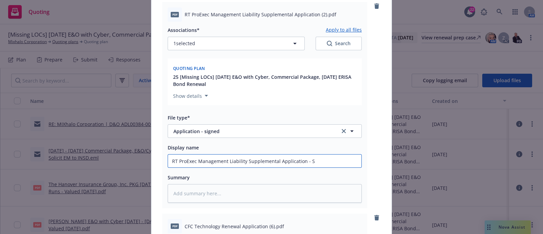
type textarea "x"
type input "RT ProExec Management Liability Supplemental Application - Sg"
type textarea "x"
type input "RT ProExec Management Liability Supplemental Application - S"
type textarea "x"
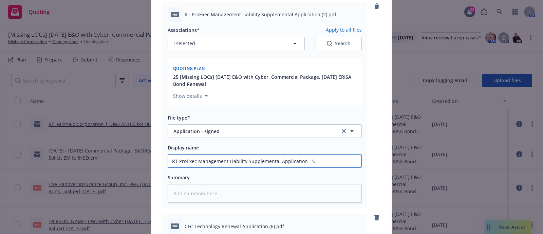
type input "RT ProExec Management Liability Supplemental Application - Si"
type textarea "x"
type input "RT ProExec Management Liability Supplemental Application - Sig"
type textarea "x"
type input "RT ProExec Management Liability Supplemental Application - Sign"
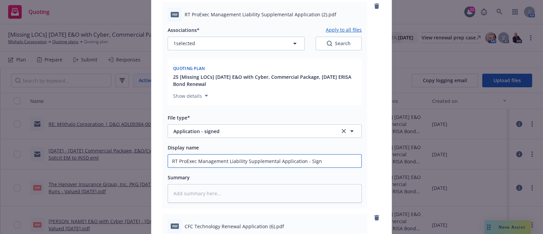
type textarea "x"
type input "RT ProExec Management Liability Supplemental Application - Signe"
type textarea "x"
type input "RT ProExec Management Liability Supplemental Application - Signed"
click at [170, 160] on input "RT ProExec Management Liability Supplemental Application - Signed" at bounding box center [264, 160] width 193 height 13
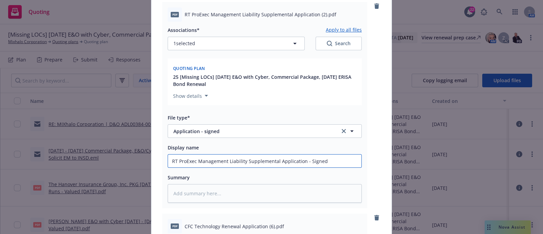
type textarea "x"
type input "2RT ProExec Management Liability Supplemental Application - Signed"
type textarea "x"
type input "202RT ProExec Management Liability Supplemental Application - Signed"
type textarea "x"
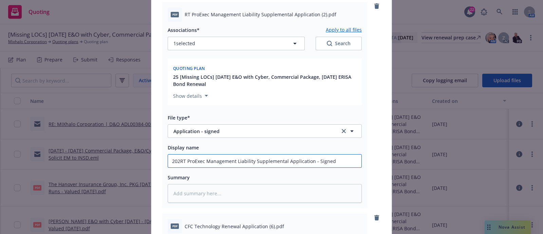
type input "2025RT ProExec Management Liability Supplemental Application - Signed"
type textarea "x"
type input "2025 RT ProExec Management Liability Supplemental Application - Signed"
type textarea "x"
type input "2025 -RT ProExec Management Liability Supplemental Application - Signed"
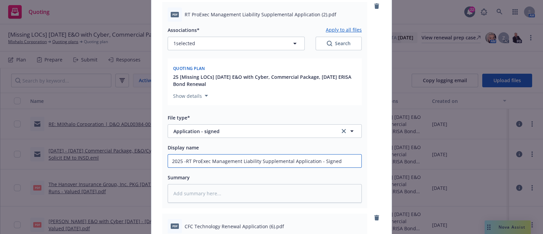
type textarea "x"
type input "2025 - RT ProExec Management Liability Supplemental Application - Signed"
type textarea "x"
type input "2025 - 20RT ProExec Management Liability Supplemental Application - Signed"
type textarea "x"
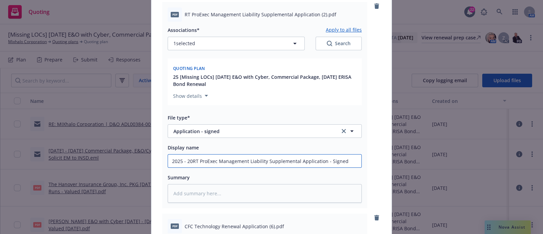
type input "2025 - 202RT ProExec Management Liability Supplemental Application - Signed"
type textarea "x"
type input "2025 - 2026RT ProExec Management Liability Supplemental Application - Signed"
type textarea "x"
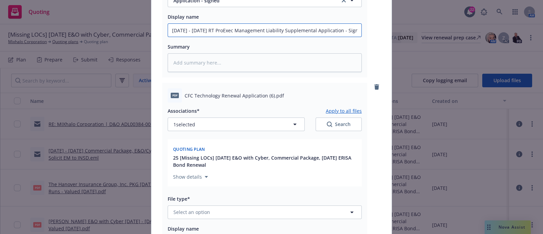
scroll to position [850, 0]
type input "2025 - 2026 RT ProExec Management Liability Supplemental Application - Signed"
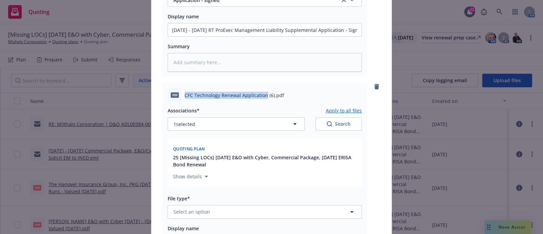
drag, startPoint x: 180, startPoint y: 93, endPoint x: 263, endPoint y: 94, distance: 82.8
click at [263, 94] on div "pdf CFC Technology Renewal Application (6).pdf" at bounding box center [265, 95] width 194 height 14
copy span "CFC Technology Renewal Application"
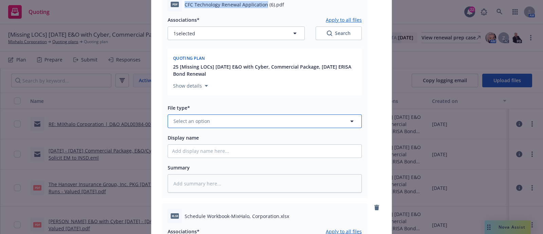
click at [234, 125] on button "Select an option" at bounding box center [265, 121] width 194 height 14
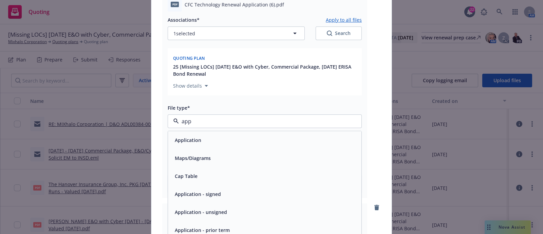
type input "appl"
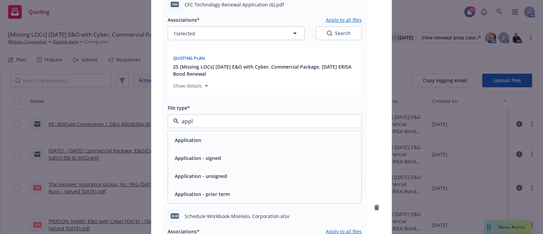
click at [225, 150] on div "Application - signed" at bounding box center [264, 158] width 193 height 18
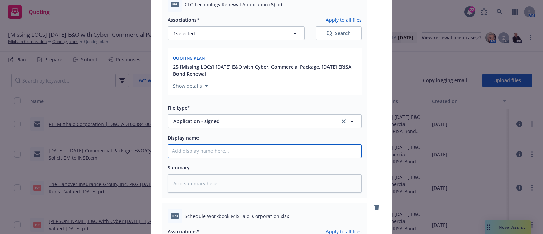
click at [223, 155] on input "Display name" at bounding box center [264, 151] width 193 height 13
paste input "CFC Technology Renewal Application"
type textarea "x"
type input "CFC Technology Renewal Application"
click at [168, 147] on input "CFC Technology Renewal Application" at bounding box center [264, 151] width 193 height 13
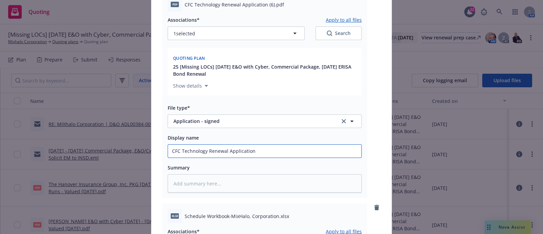
type textarea "x"
type input "2CFC Technology Renewal Application"
type textarea "x"
type input "20CFC Technology Renewal Application"
type textarea "x"
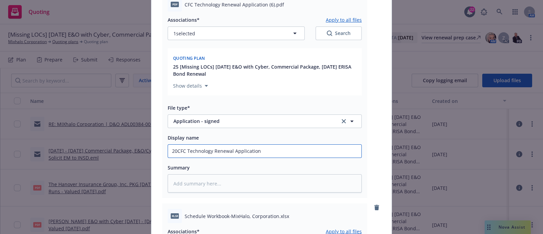
type input "202CFC Technology Renewal Application"
type textarea "x"
type input "2025CFC Technology Renewal Application"
type textarea "x"
type input "2025 CFC Technology Renewal Application"
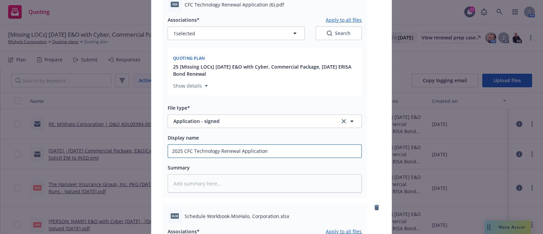
type textarea "x"
type input "2025 -CFC Technology Renewal Application"
type textarea "x"
type input "2025 - CFC Technology Renewal Application"
type textarea "x"
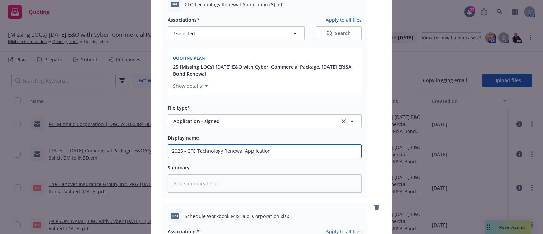
type input "2025 - 2CFC Technology Renewal Application"
type textarea "x"
type input "2025 - 202CFC Technology Renewal Application"
type textarea "x"
type input "2025 - 2026 CFC Technology Renewal Application"
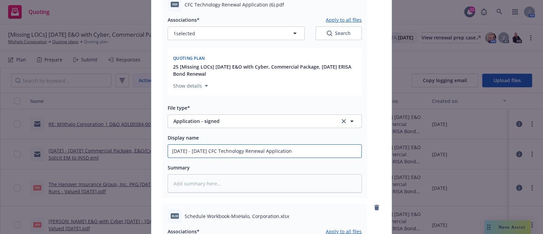
click at [289, 145] on input "2025 - 2026 CFC Technology Renewal Application" at bounding box center [264, 151] width 193 height 13
type textarea "x"
type input "2025 - 2026 CFC Technology Renewal Application"
type textarea "x"
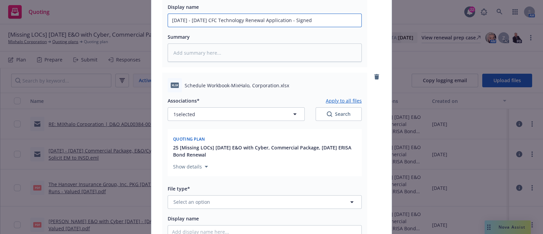
scroll to position [1072, 0]
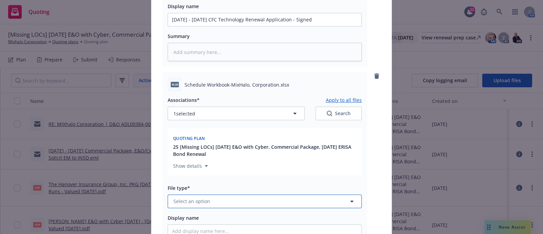
click at [232, 195] on button "Select an option" at bounding box center [265, 202] width 194 height 14
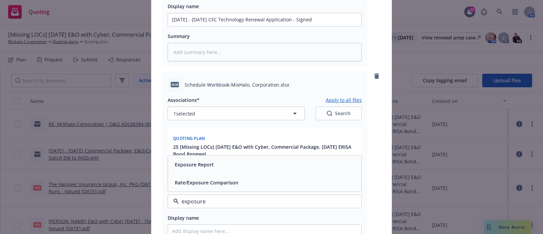
click at [224, 161] on div "Exposure Report" at bounding box center [264, 164] width 185 height 10
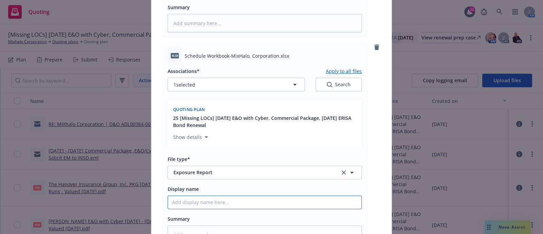
click at [216, 199] on input "Display name" at bounding box center [264, 202] width 193 height 13
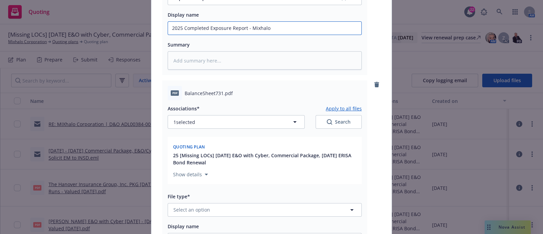
scroll to position [1322, 0]
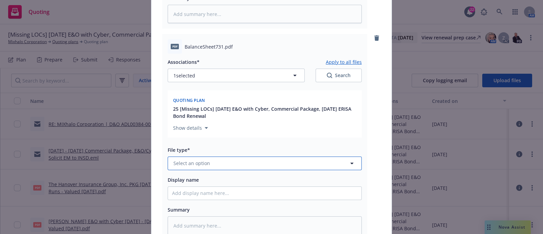
click at [244, 160] on button "Select an option" at bounding box center [265, 163] width 194 height 14
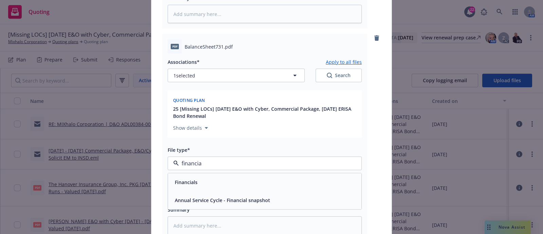
click at [207, 184] on div "Financials" at bounding box center [264, 182] width 185 height 10
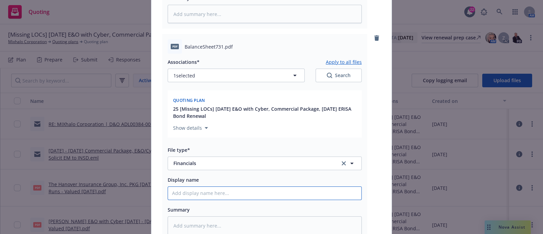
click at [205, 188] on input "Display name" at bounding box center [264, 193] width 193 height 13
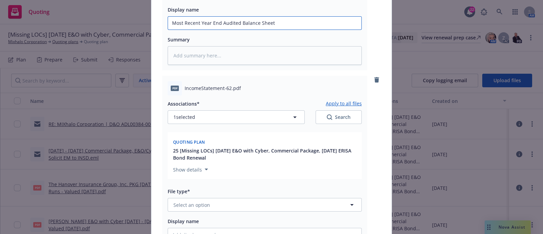
scroll to position [1493, 0]
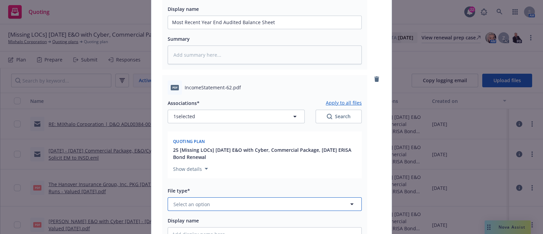
click at [235, 201] on button "Select an option" at bounding box center [265, 204] width 194 height 14
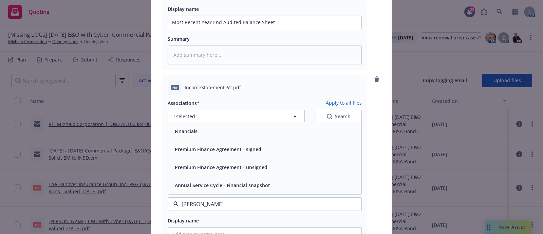
click at [225, 133] on div "Financials" at bounding box center [264, 131] width 185 height 10
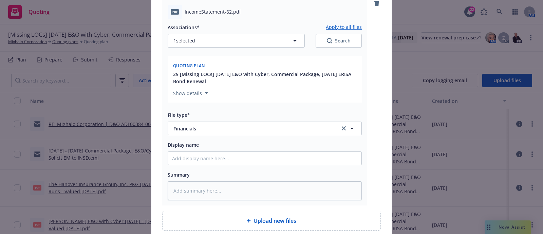
scroll to position [1574, 0]
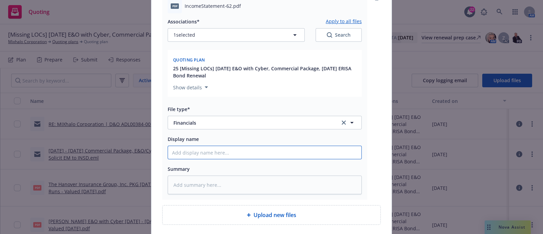
click at [210, 150] on input "Display name" at bounding box center [264, 152] width 193 height 13
paste input "Most Recent Year End Audited Balance Sheet"
drag, startPoint x: 271, startPoint y: 150, endPoint x: 238, endPoint y: 151, distance: 32.9
click at [238, 151] on input "Most Recent Year End Audited Balance Sheet" at bounding box center [264, 152] width 193 height 13
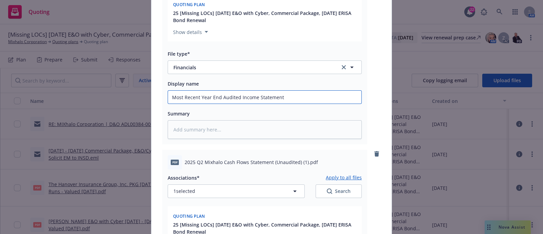
scroll to position [1630, 0]
click at [374, 151] on icon "remove" at bounding box center [376, 153] width 5 height 5
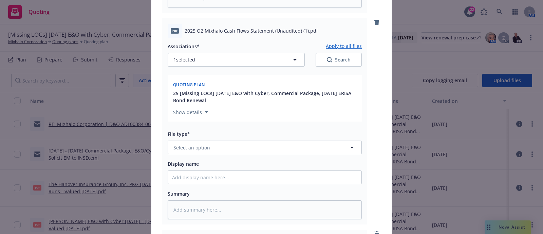
scroll to position [1760, 0]
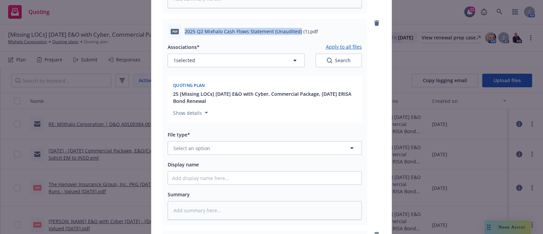
drag, startPoint x: 182, startPoint y: 28, endPoint x: 296, endPoint y: 35, distance: 114.3
click at [296, 35] on div "pdf 2025 Q2 Mixhalo Cash Flows Statement (Unaudited) (1).pdf" at bounding box center [265, 31] width 194 height 14
copy span "2025 Q2 Mixhalo Cash Flows Statement (Unaudited)"
click at [227, 141] on button "Select an option" at bounding box center [265, 148] width 194 height 14
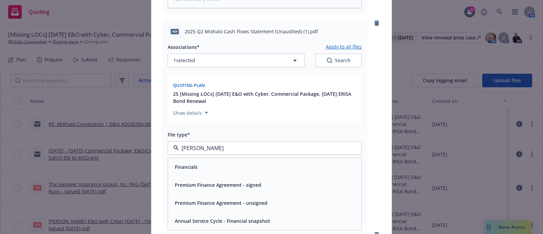
click at [223, 158] on div "Financials" at bounding box center [264, 167] width 193 height 18
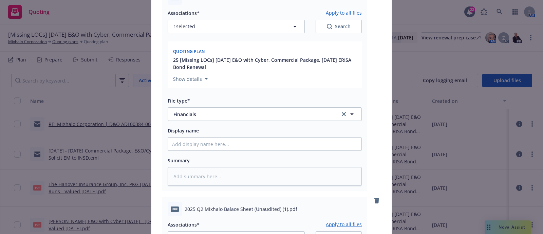
scroll to position [1794, 0]
click at [220, 134] on div "Display name" at bounding box center [265, 138] width 194 height 24
click at [220, 140] on input "Display name" at bounding box center [264, 143] width 193 height 13
paste input "2025 Q2 Mixhalo Cash Flows Statement (Unaudited)"
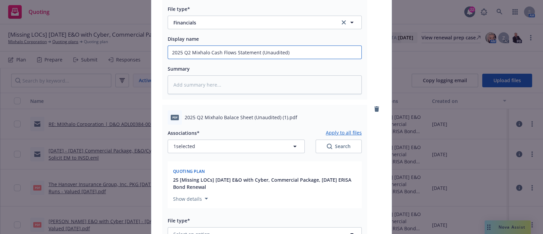
scroll to position [1918, 0]
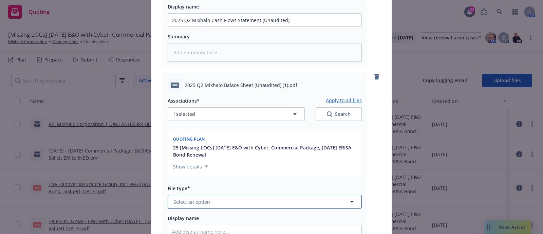
click at [232, 200] on button "Select an option" at bounding box center [265, 202] width 194 height 14
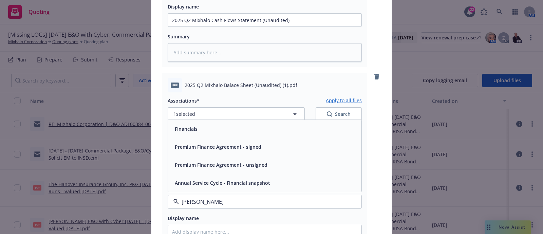
click at [214, 129] on div "Financials" at bounding box center [264, 129] width 185 height 10
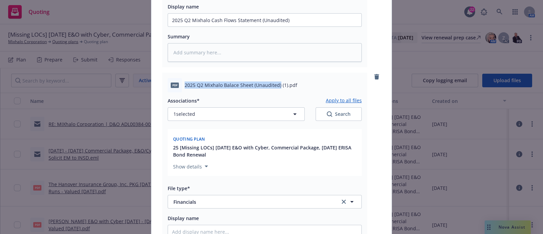
drag, startPoint x: 180, startPoint y: 83, endPoint x: 275, endPoint y: 87, distance: 95.5
click at [275, 87] on div "pdf 2025 Q2 Mixhalo Balace Sheet (Unaudited) (1).pdf" at bounding box center [265, 85] width 194 height 14
copy div "2025 Q2 Mixhalo Balace Sheet (Unaudited)"
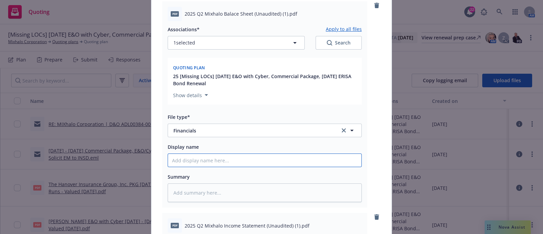
click at [250, 154] on input "Display name" at bounding box center [264, 160] width 193 height 13
paste input "2025 Q2 Mixhalo Balace Sheet (Unaudited)"
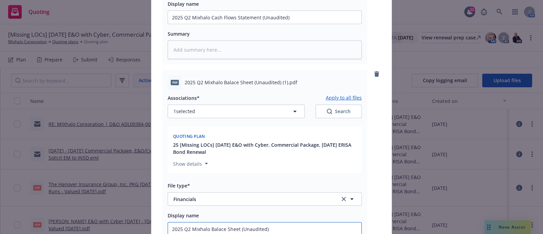
scroll to position [1926, 0]
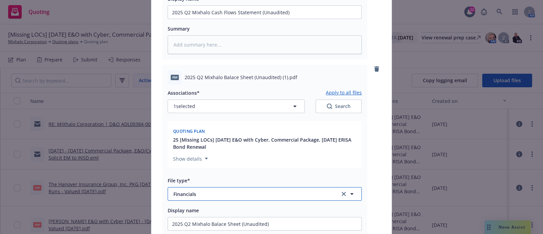
click at [232, 190] on span "Financials" at bounding box center [251, 193] width 157 height 7
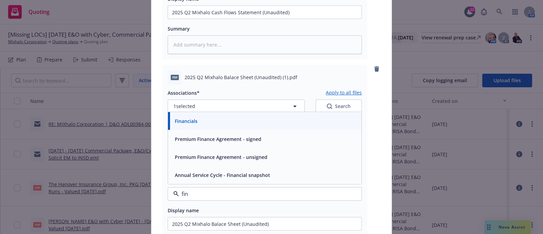
click at [198, 116] on div "Financials" at bounding box center [264, 121] width 185 height 10
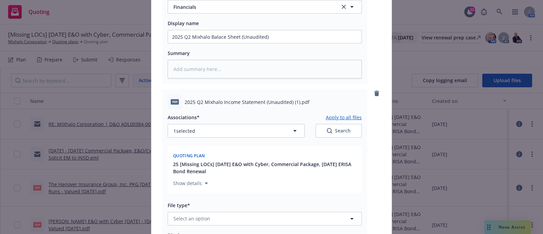
scroll to position [2172, 0]
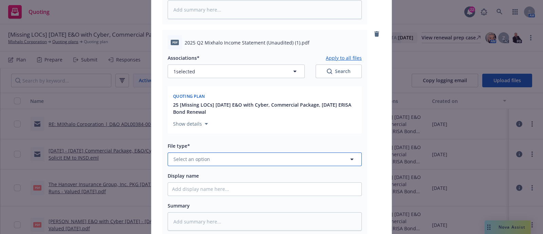
click at [204, 152] on button "Select an option" at bounding box center [265, 159] width 194 height 14
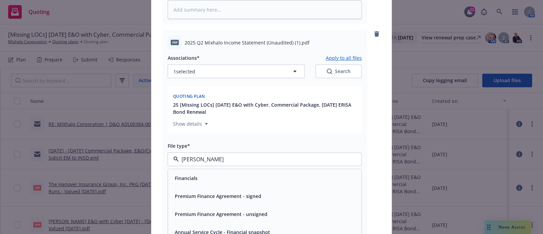
click at [208, 169] on div "Financials" at bounding box center [264, 178] width 193 height 18
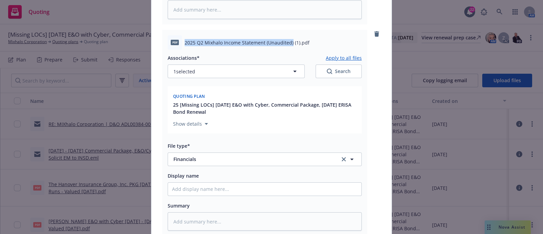
drag, startPoint x: 182, startPoint y: 41, endPoint x: 288, endPoint y: 33, distance: 105.9
click at [288, 35] on div "pdf 2025 Q2 Mixhalo Income Statement (Unaudited) (1).pdf" at bounding box center [265, 42] width 194 height 14
copy span "2025 Q2 Mixhalo Income Statement (Unaudited)"
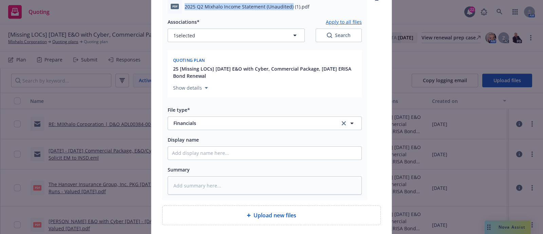
scroll to position [2209, 0]
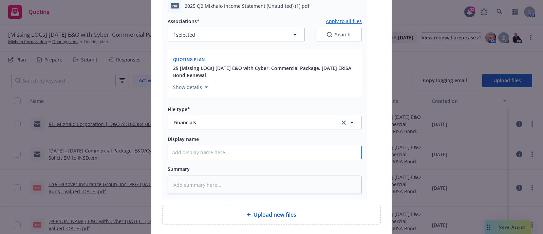
click at [222, 150] on input "Display name" at bounding box center [264, 152] width 193 height 13
paste input "2025 Q2 Mixhalo Income Statement (Unaudited)"
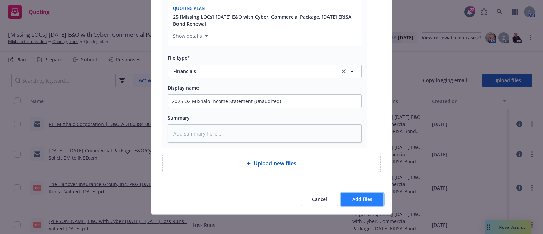
click at [352, 196] on span "Add files" at bounding box center [362, 199] width 20 height 6
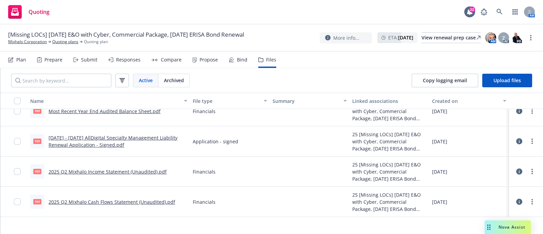
scroll to position [0, 0]
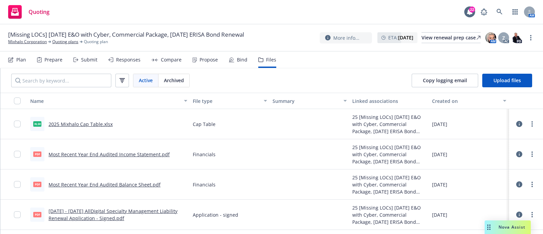
click at [13, 127] on div at bounding box center [13, 124] width 27 height 30
click at [14, 126] on div at bounding box center [13, 124] width 27 height 30
click at [16, 124] on input "checkbox" at bounding box center [17, 124] width 7 height 7
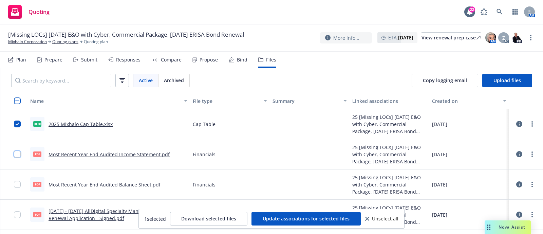
click at [19, 151] on input "checkbox" at bounding box center [17, 154] width 7 height 7
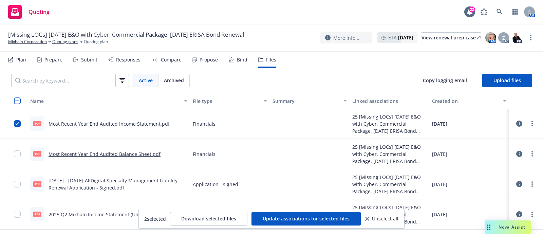
scroll to position [31, 0]
click at [19, 151] on input "checkbox" at bounding box center [17, 153] width 7 height 7
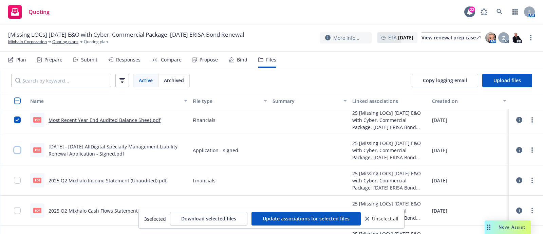
click at [19, 151] on input "checkbox" at bounding box center [17, 150] width 7 height 7
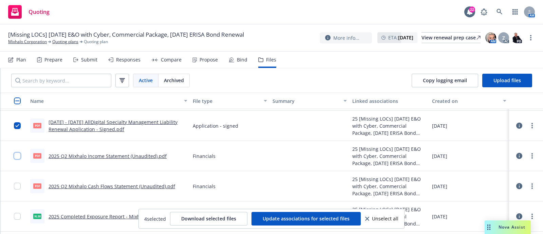
click at [18, 155] on input "checkbox" at bounding box center [17, 155] width 7 height 7
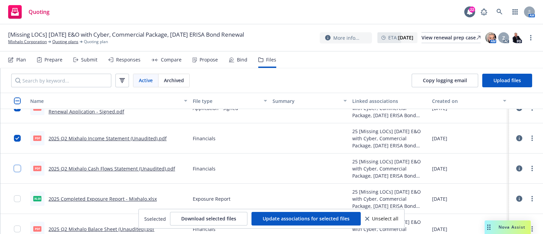
click at [20, 166] on input "checkbox" at bounding box center [17, 168] width 7 height 7
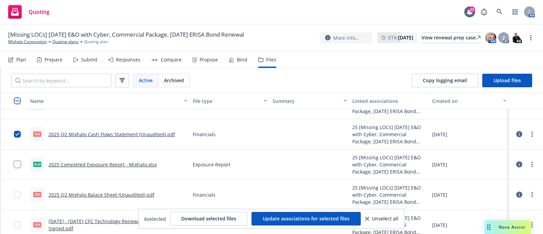
click at [20, 166] on input "checkbox" at bounding box center [17, 164] width 7 height 7
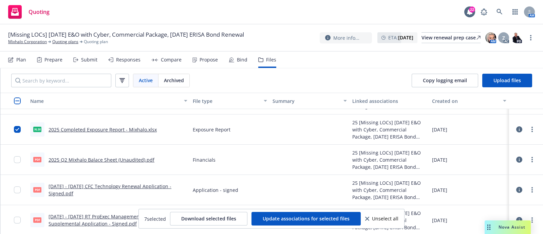
scroll to position [175, 0]
click at [18, 160] on input "checkbox" at bounding box center [17, 159] width 7 height 7
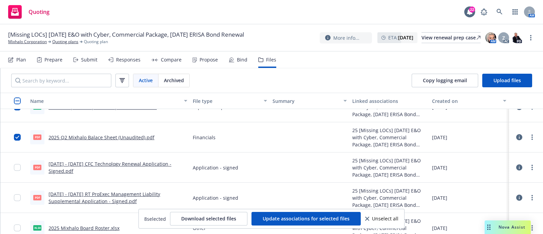
scroll to position [197, 0]
drag, startPoint x: 18, startPoint y: 160, endPoint x: 19, endPoint y: 170, distance: 9.5
click at [19, 170] on div at bounding box center [19, 167] width 11 height 22
click at [19, 170] on input "checkbox" at bounding box center [17, 167] width 7 height 7
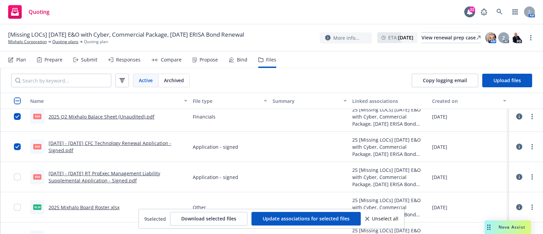
scroll to position [217, 0]
click at [20, 180] on div at bounding box center [19, 177] width 11 height 22
click at [18, 179] on input "checkbox" at bounding box center [17, 176] width 7 height 7
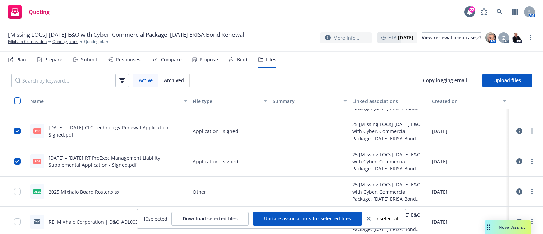
scroll to position [234, 0]
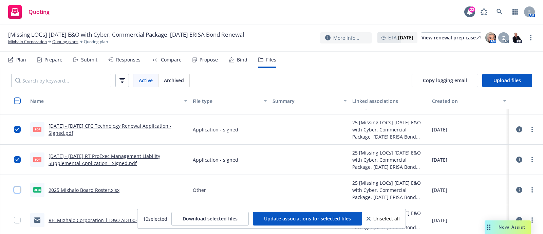
click at [17, 192] on input "checkbox" at bounding box center [17, 189] width 7 height 7
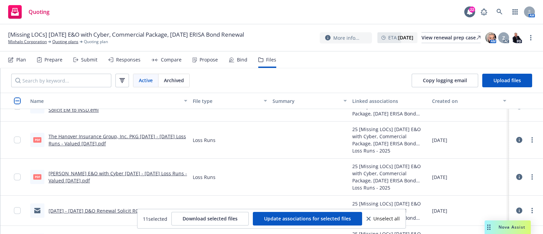
scroll to position [352, 0]
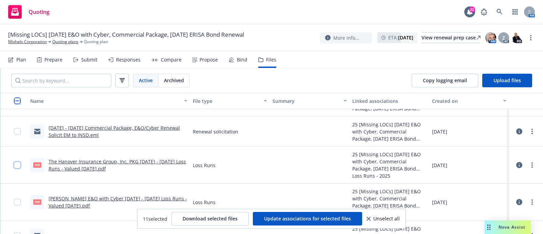
click at [17, 166] on input "checkbox" at bounding box center [17, 165] width 7 height 7
click at [19, 201] on input "checkbox" at bounding box center [17, 202] width 7 height 7
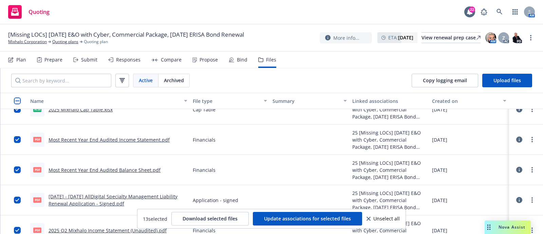
scroll to position [0, 0]
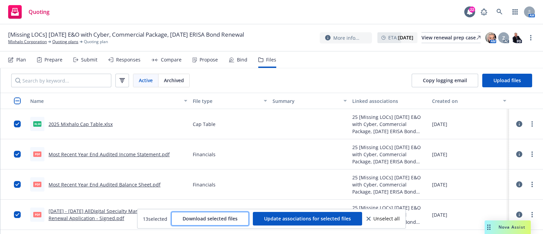
click at [230, 218] on span "Download selected files" at bounding box center [210, 218] width 55 height 6
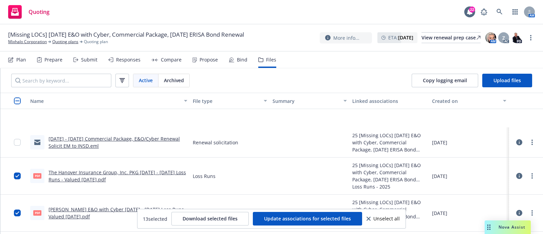
scroll to position [406, 0]
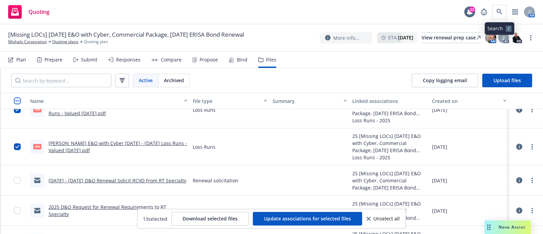
click at [494, 5] on span at bounding box center [500, 12] width 14 height 14
click at [499, 10] on icon at bounding box center [500, 12] width 6 height 6
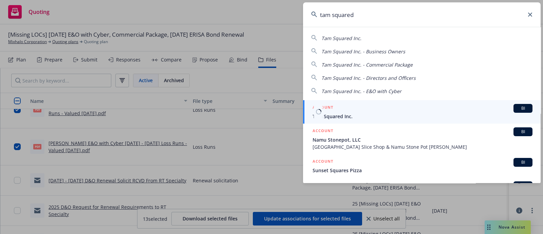
click at [351, 113] on span "Tam Squared Inc." at bounding box center [423, 116] width 220 height 7
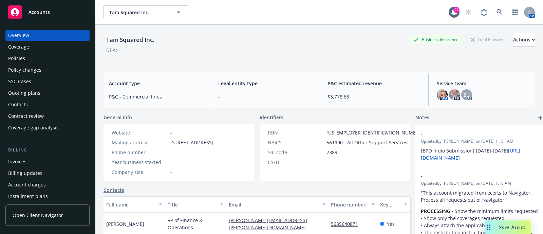
click at [18, 56] on div "Policies" at bounding box center [16, 58] width 17 height 11
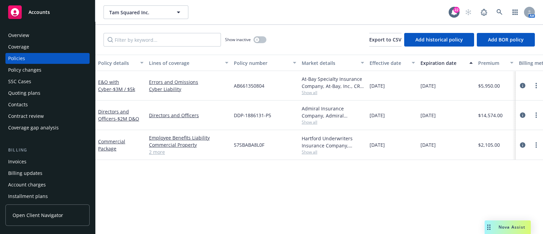
click at [36, 92] on div "Quoting plans" at bounding box center [24, 93] width 32 height 11
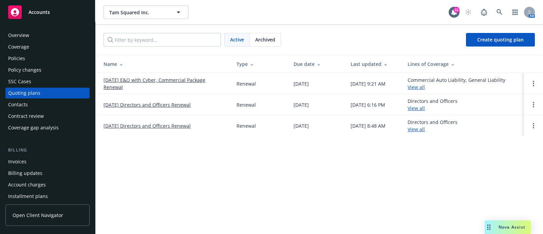
click at [127, 79] on link "[DATE] E&O with Cyber, Commercial Package Renewal" at bounding box center [165, 83] width 122 height 14
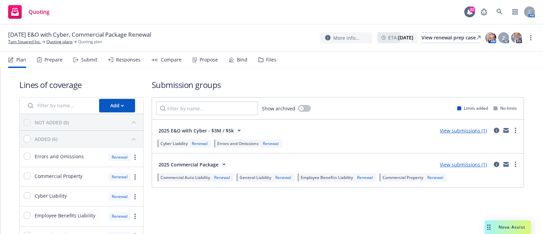
click at [266, 58] on div "Files" at bounding box center [271, 59] width 10 height 5
